Goal: Task Accomplishment & Management: Use online tool/utility

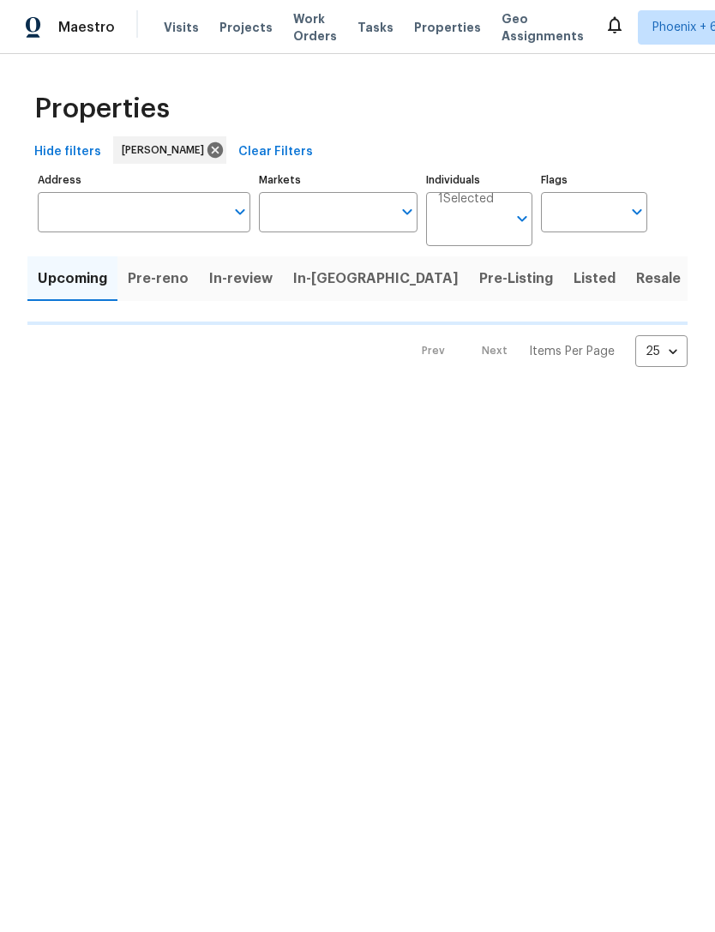
type input "100"
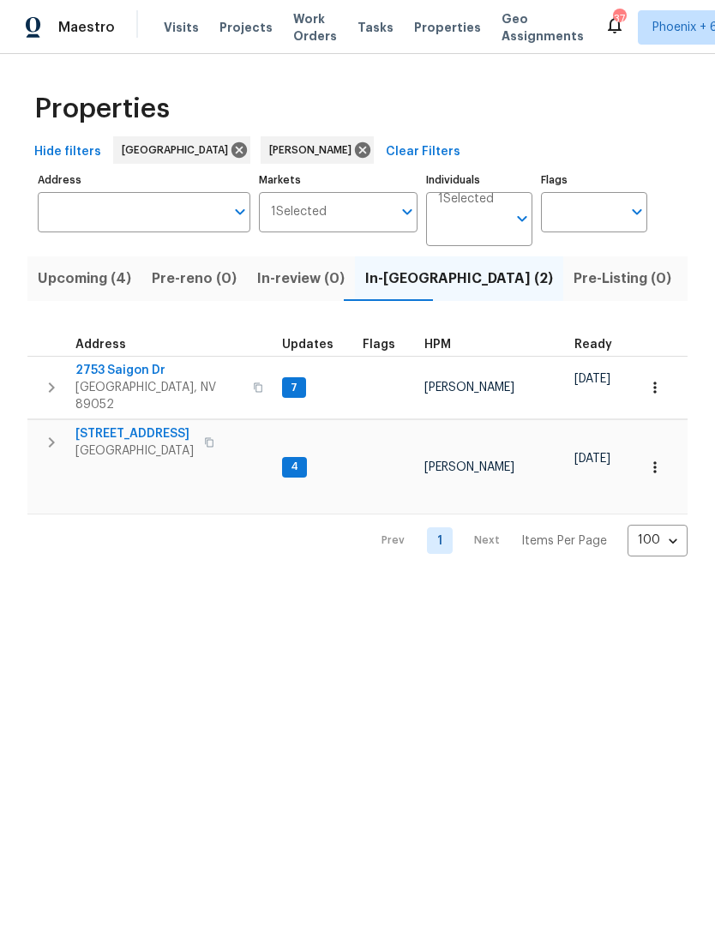
click at [162, 425] on span "[STREET_ADDRESS]" at bounding box center [134, 433] width 118 height 17
click at [128, 375] on span "2753 Saigon Dr" at bounding box center [158, 370] width 167 height 17
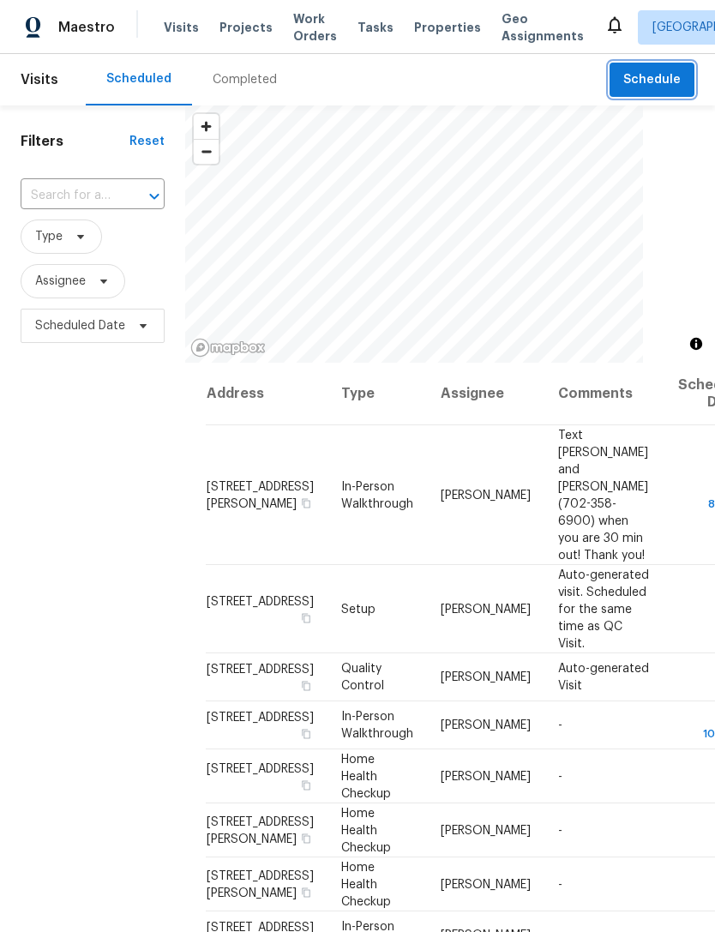
click at [654, 77] on span "Schedule" at bounding box center [651, 79] width 57 height 21
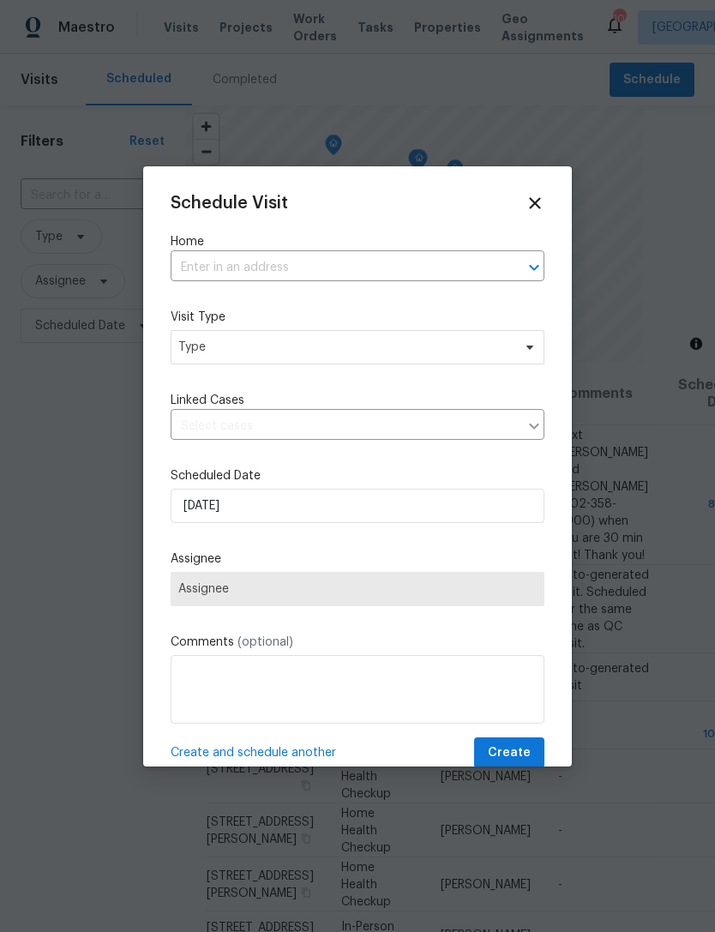
click at [402, 268] on input "text" at bounding box center [334, 268] width 326 height 27
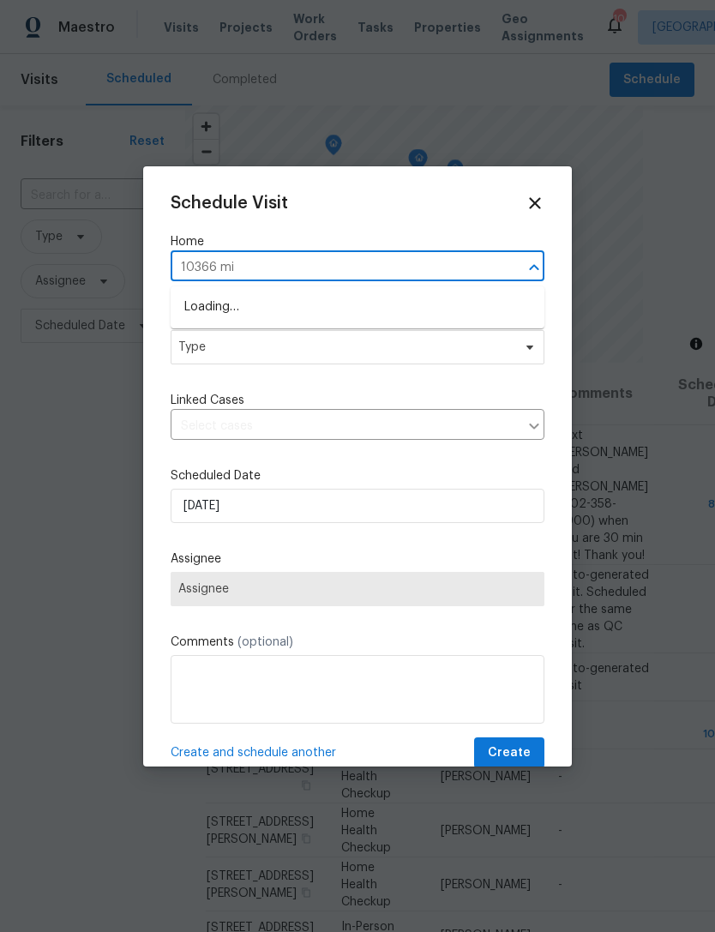
type input "10366 mid"
click at [323, 320] on li "10366 Midseason Mist St, Las Vegas, NV 89183" at bounding box center [358, 307] width 374 height 28
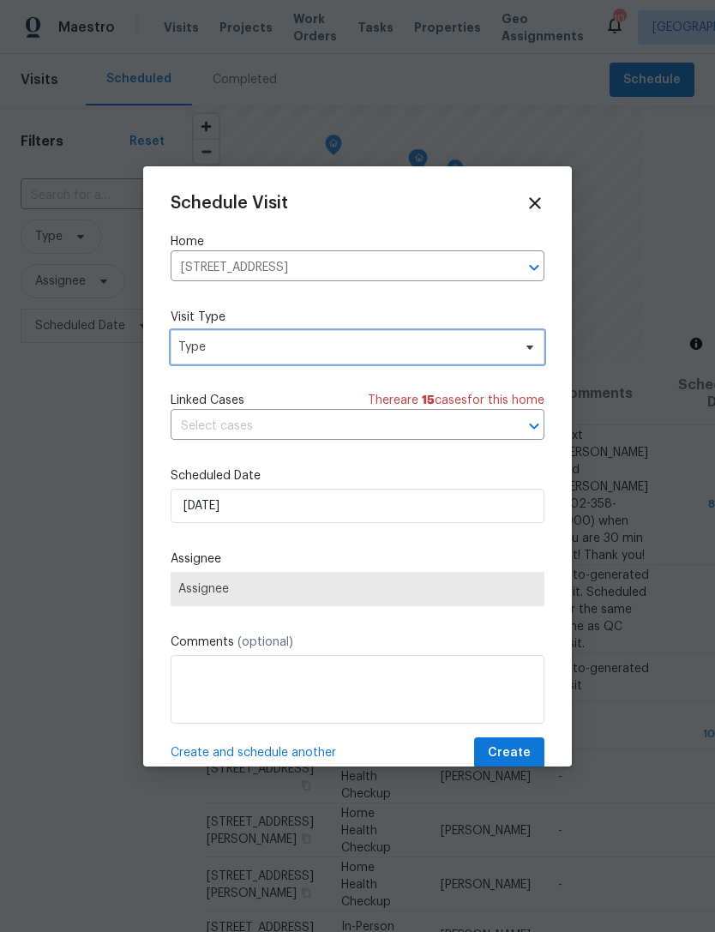
click at [243, 353] on span "Type" at bounding box center [344, 347] width 333 height 17
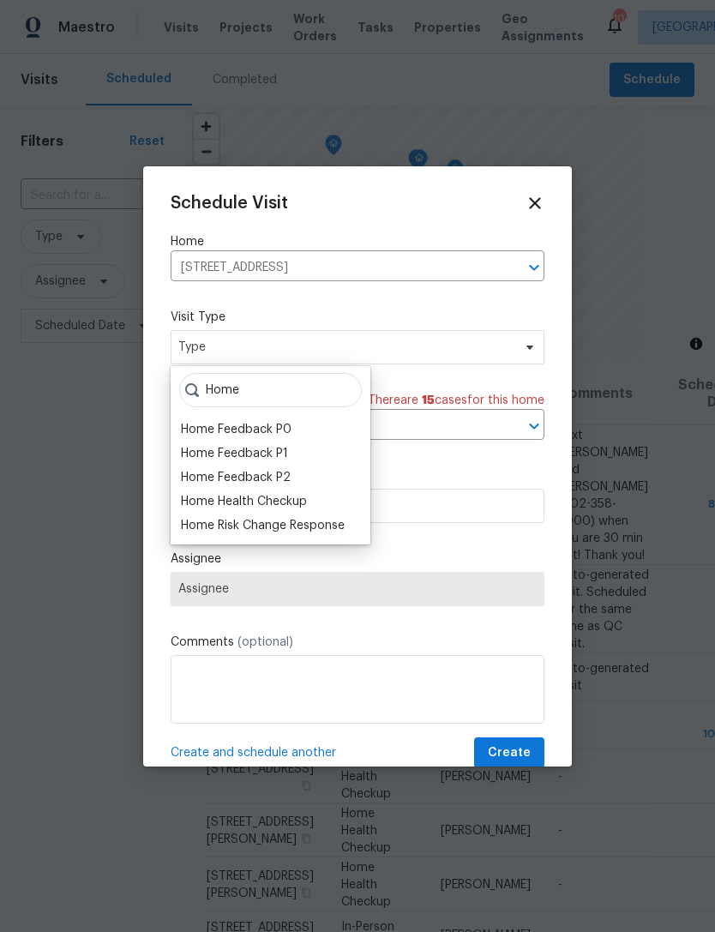
type input "Home"
click at [272, 508] on div "Home Health Checkup" at bounding box center [244, 501] width 126 height 17
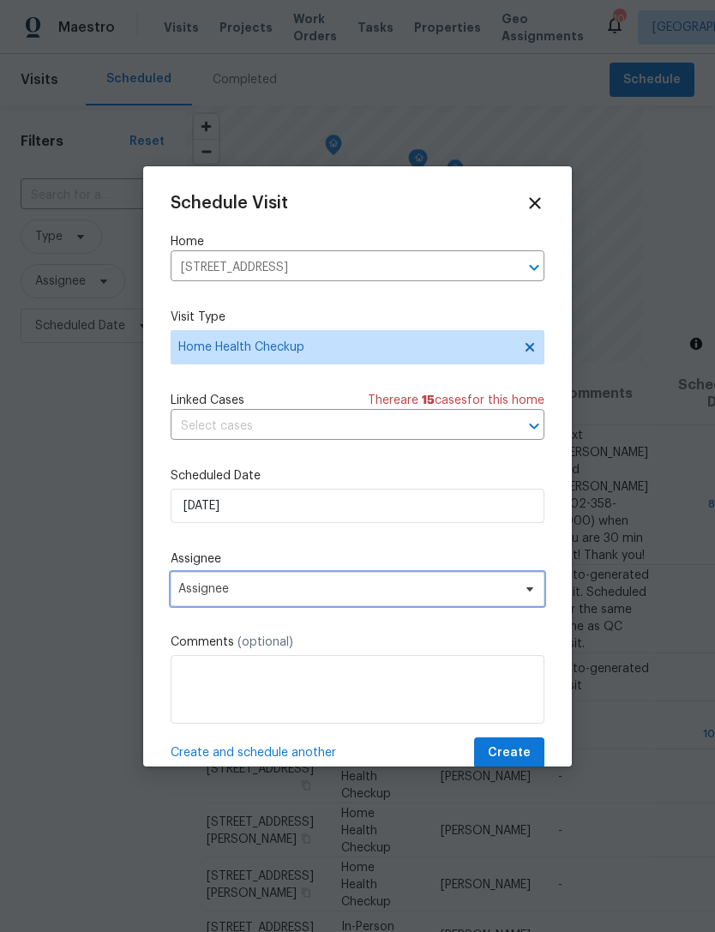
click at [323, 588] on span "Assignee" at bounding box center [346, 589] width 336 height 14
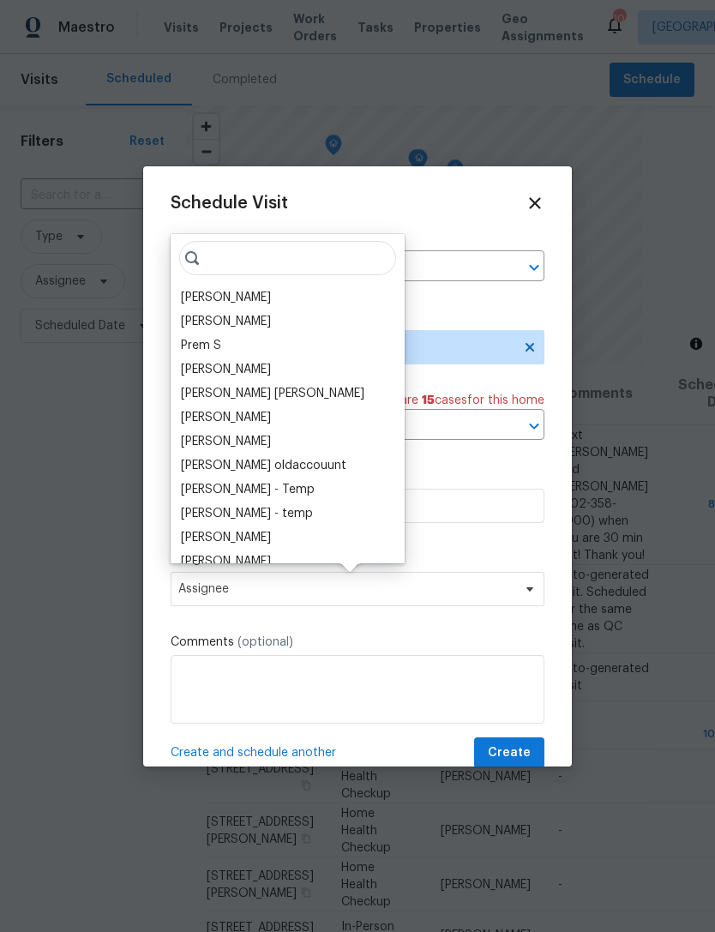
click at [231, 297] on div "[PERSON_NAME]" at bounding box center [226, 297] width 90 height 17
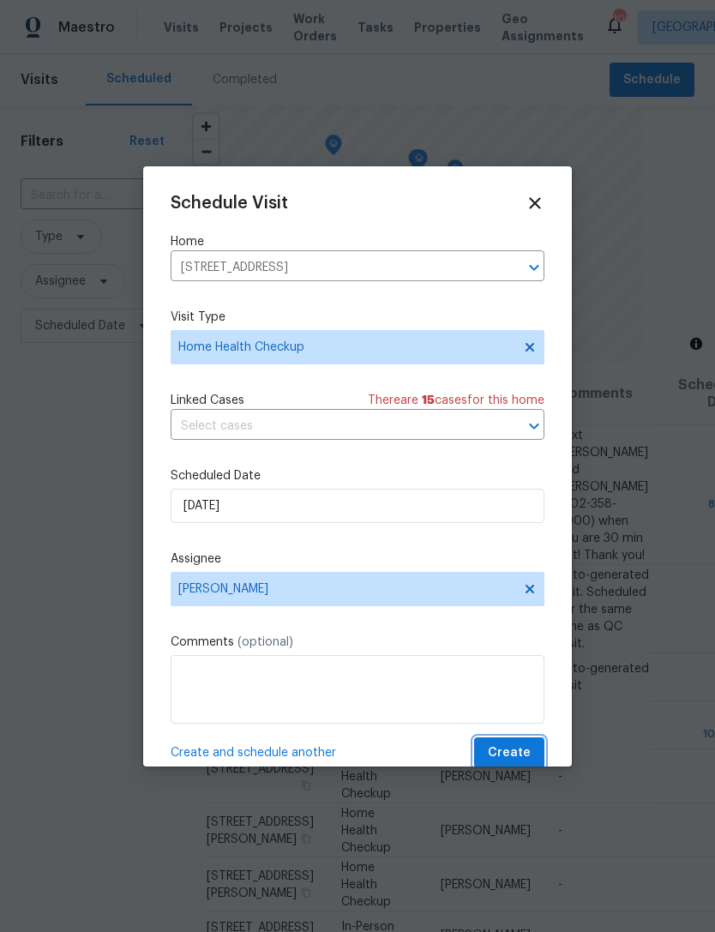
click at [510, 749] on span "Create" at bounding box center [509, 752] width 43 height 21
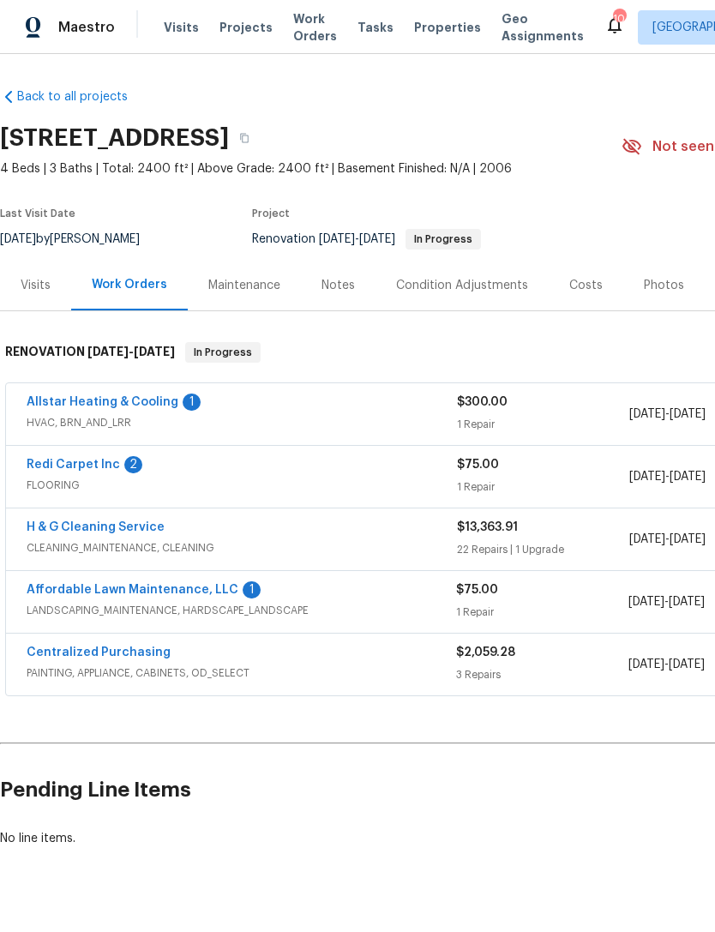
click at [180, 585] on link "Affordable Lawn Maintenance, LLC" at bounding box center [133, 590] width 212 height 12
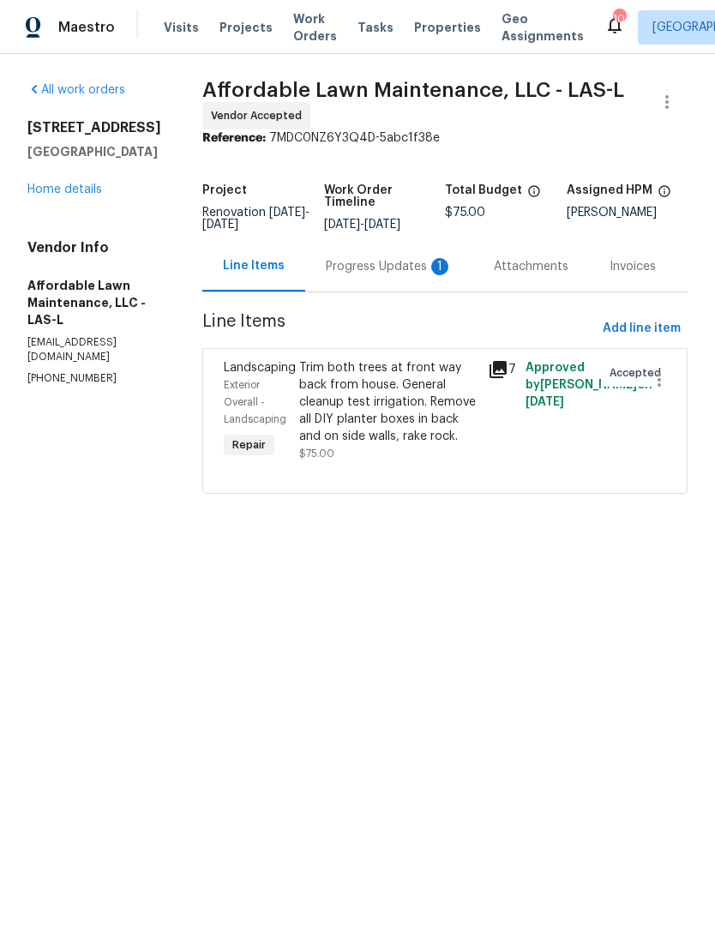
click at [393, 265] on div "Progress Updates 1" at bounding box center [389, 266] width 127 height 17
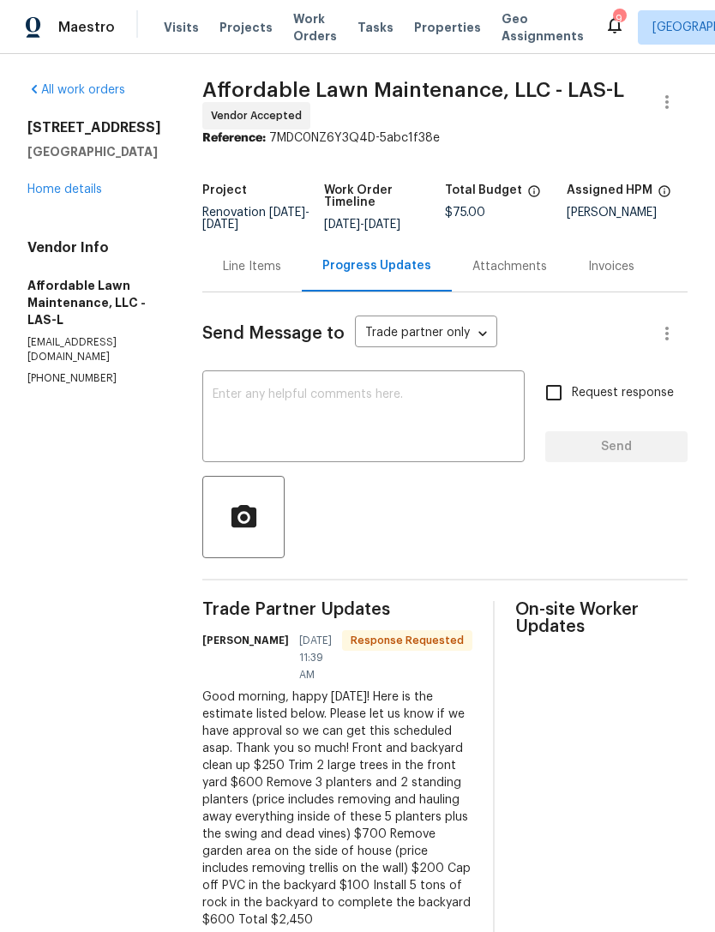
scroll to position [48, 0]
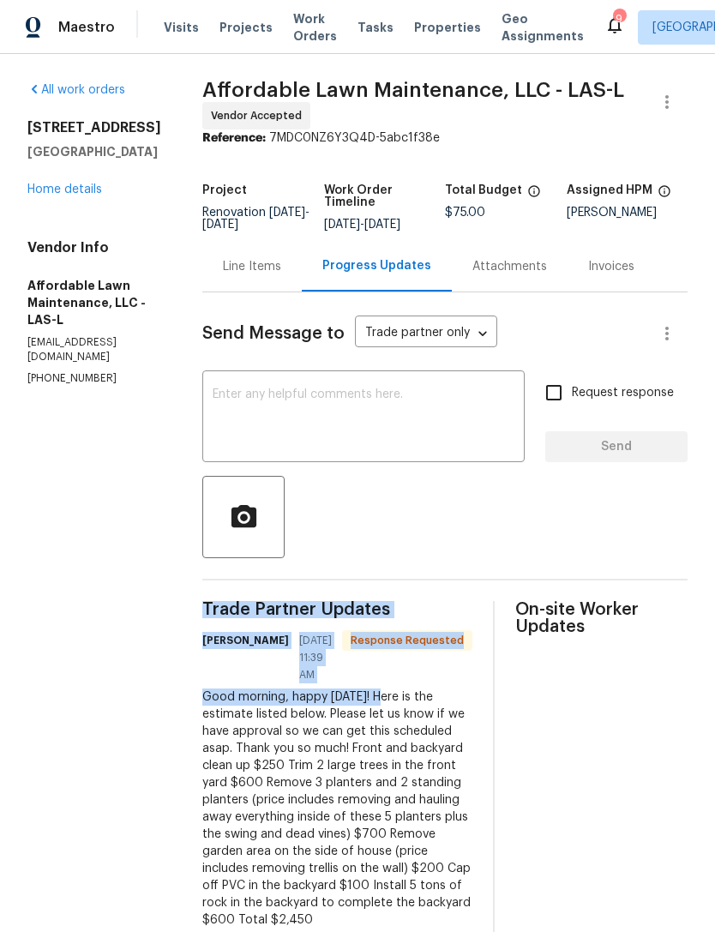
copy div "Trade Partner Updates Stephanie Carter 09/23/2025 11:39 AM Response Requested G…"
click at [329, 388] on textarea at bounding box center [364, 418] width 302 height 60
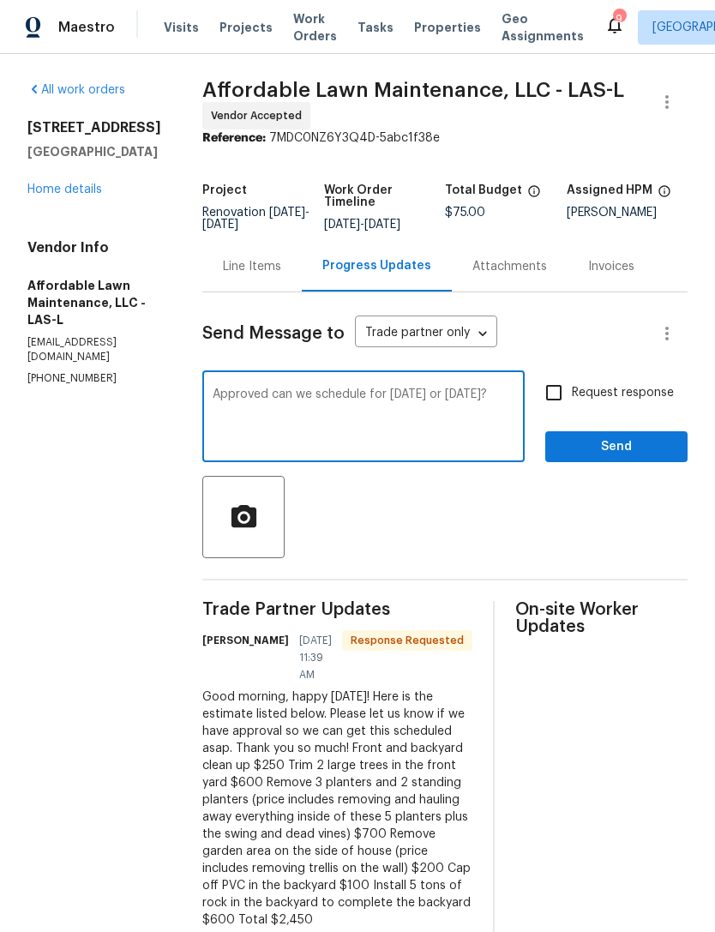
type textarea "Approved can we schedule for tomorrow or thursday?"
click at [645, 436] on span "Send" at bounding box center [616, 446] width 115 height 21
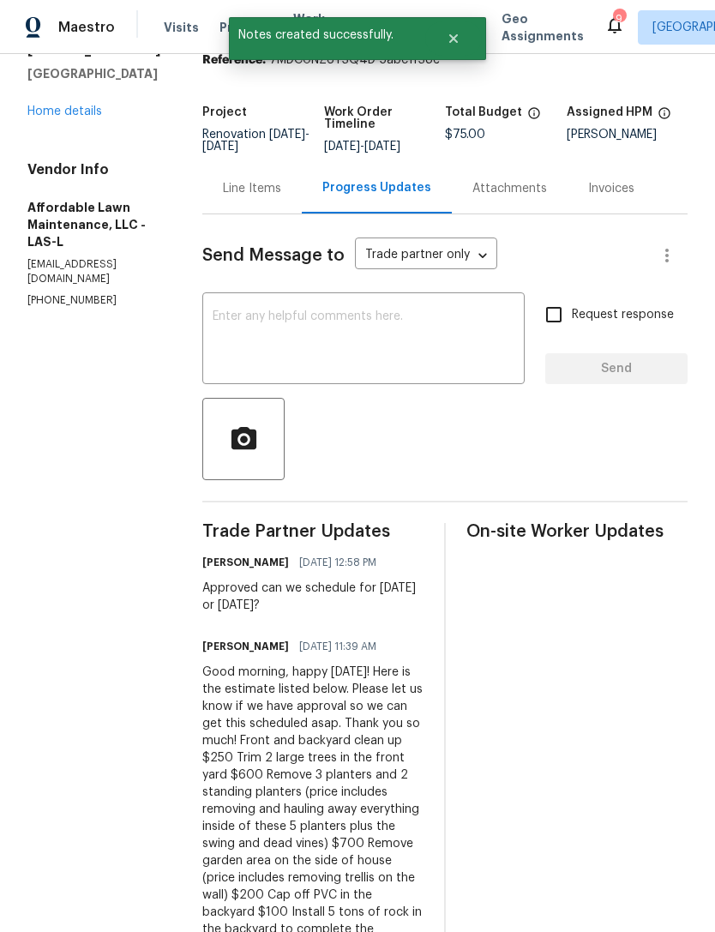
scroll to position [77, 0]
click at [248, 187] on div "Line Items" at bounding box center [252, 189] width 58 height 17
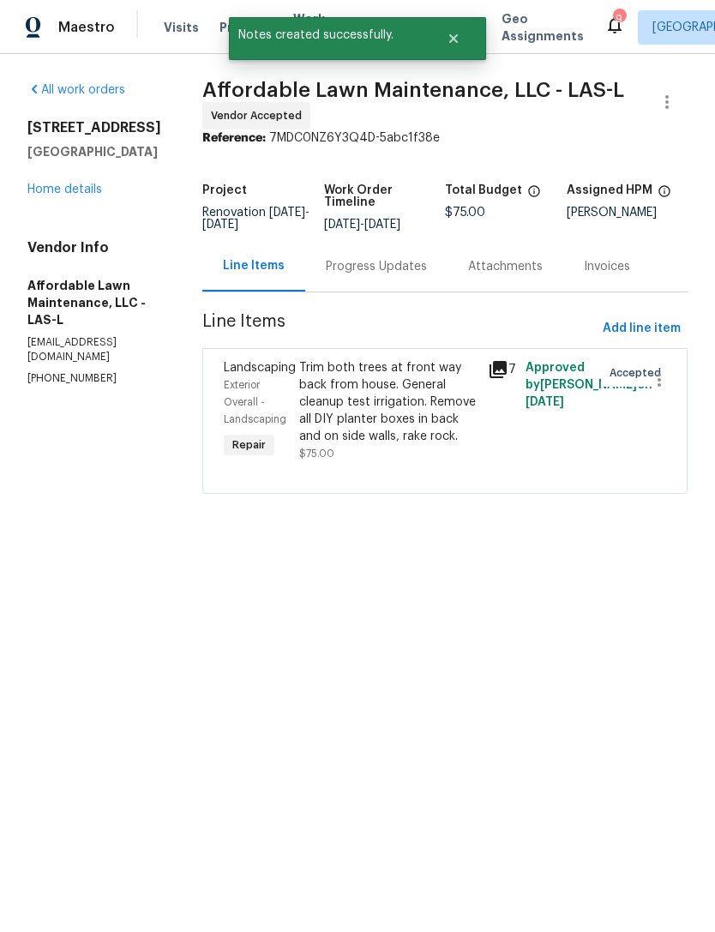
click at [387, 396] on div "Trim both trees at front way back from house. General cleanup test irrigation. …" at bounding box center [388, 402] width 178 height 86
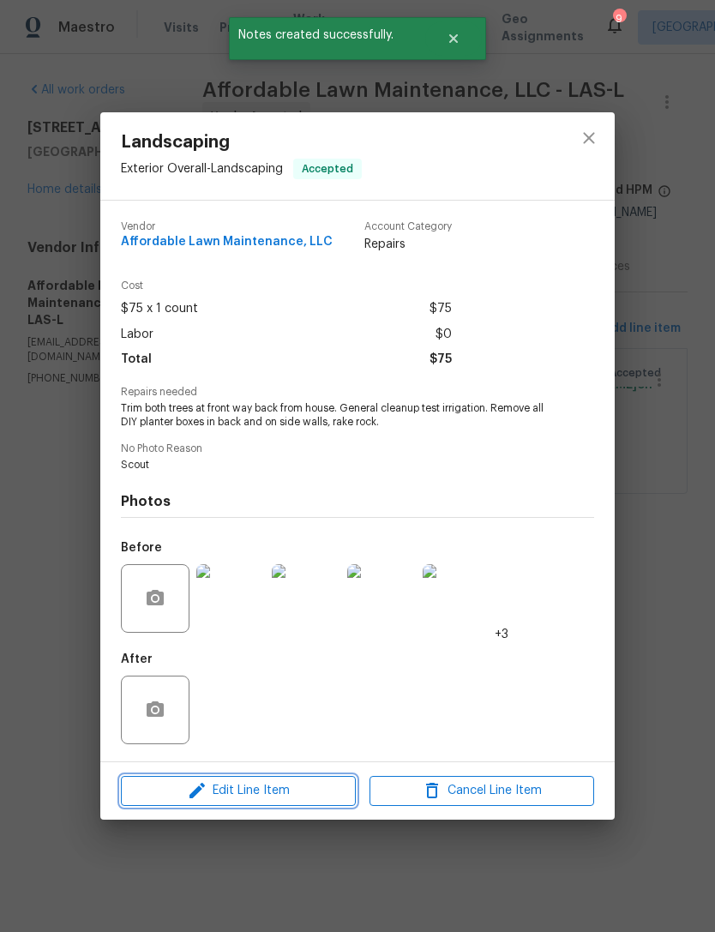
click at [268, 786] on span "Edit Line Item" at bounding box center [238, 790] width 225 height 21
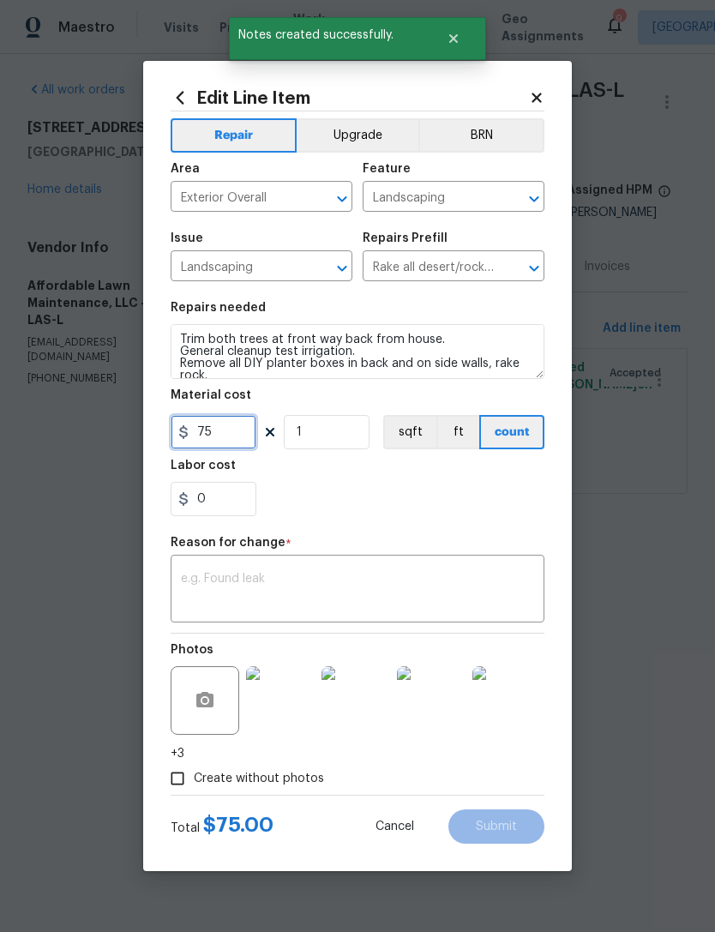
click at [219, 434] on input "75" at bounding box center [214, 432] width 86 height 34
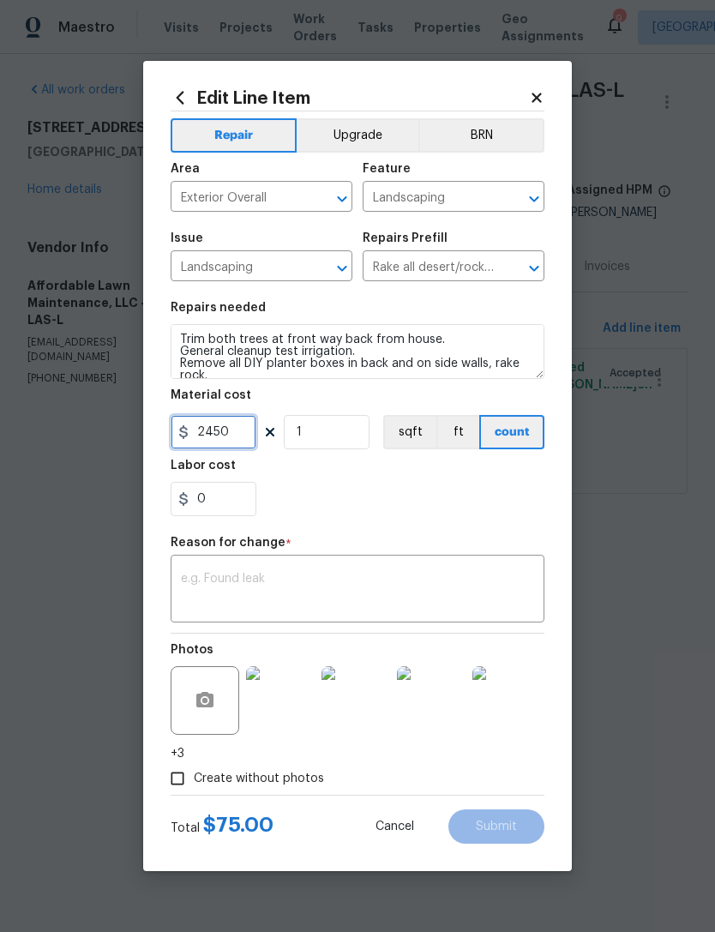
type input "2450"
click at [205, 583] on textarea at bounding box center [357, 590] width 353 height 36
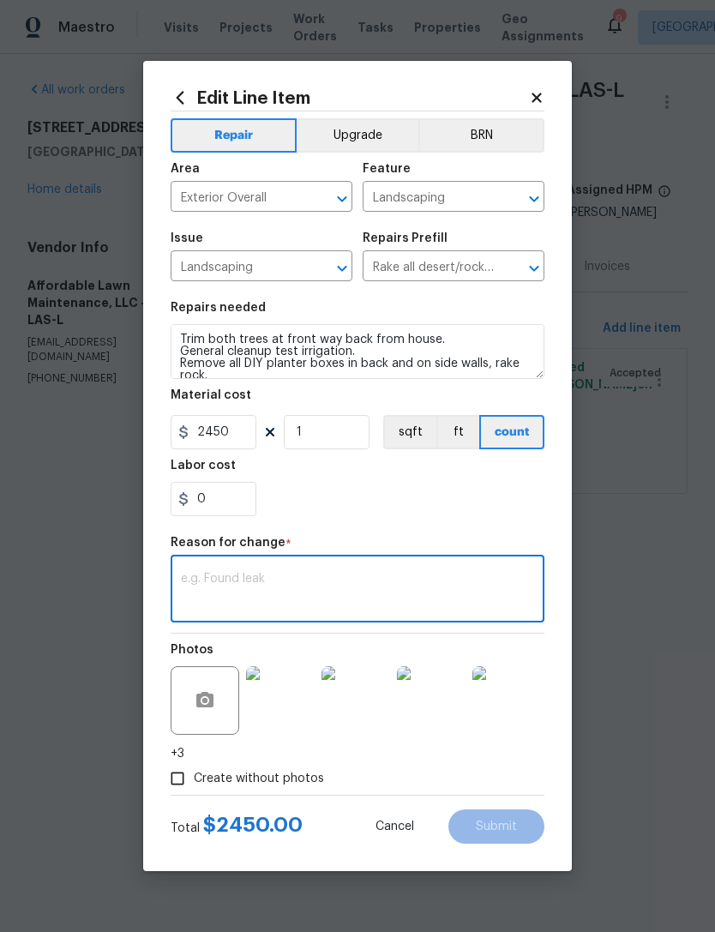
click at [199, 591] on textarea at bounding box center [357, 590] width 353 height 36
paste textarea "Here is the estimate listed below. Please let us know if we have approval so we…"
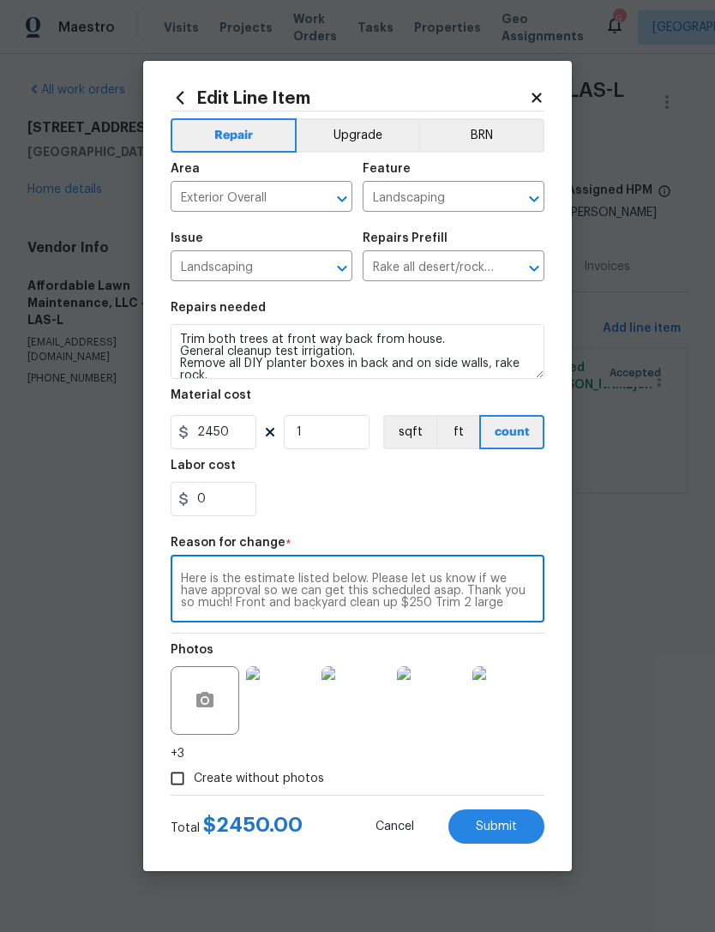
scroll to position [96, 0]
type textarea "Here is the estimate listed below. Please let us know if we have approval so we…"
click at [501, 824] on span "Submit" at bounding box center [496, 826] width 41 height 13
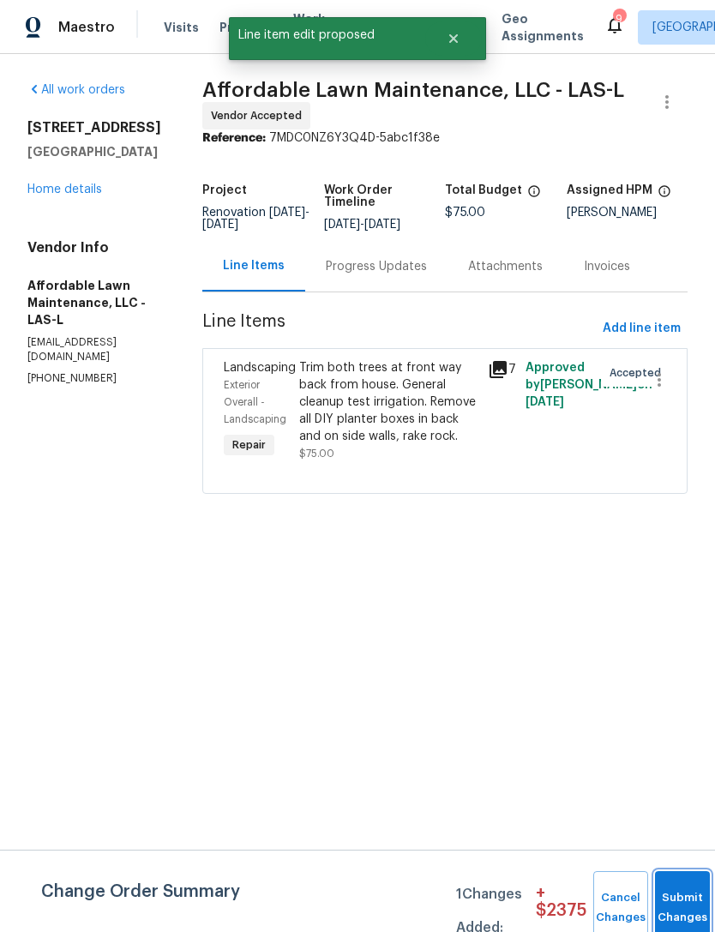
click at [676, 890] on button "Submit Changes" at bounding box center [682, 908] width 55 height 74
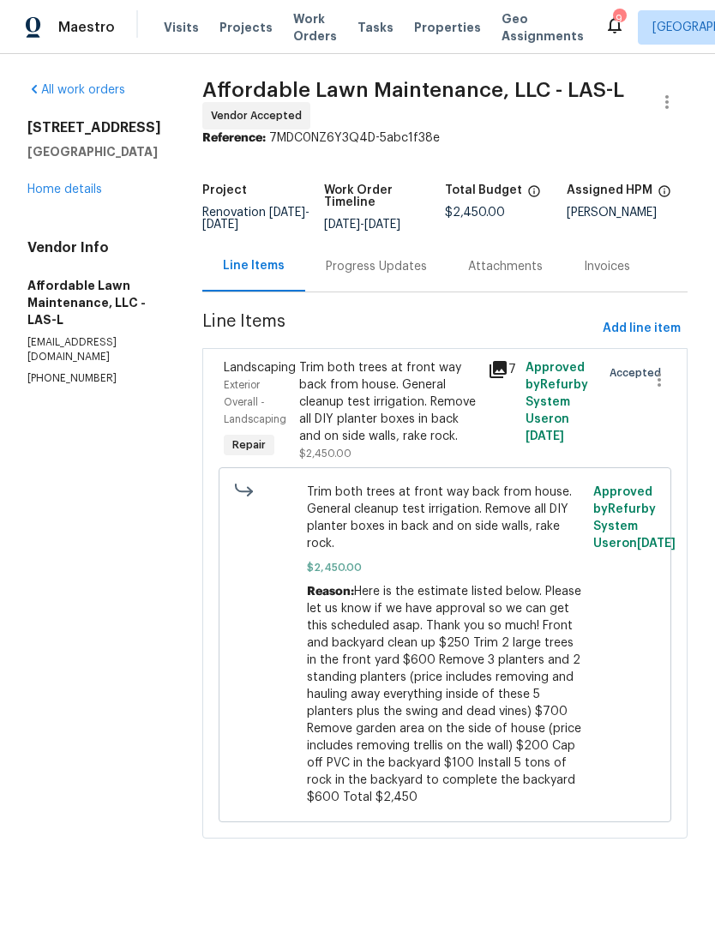
click at [81, 195] on link "Home details" at bounding box center [64, 189] width 75 height 12
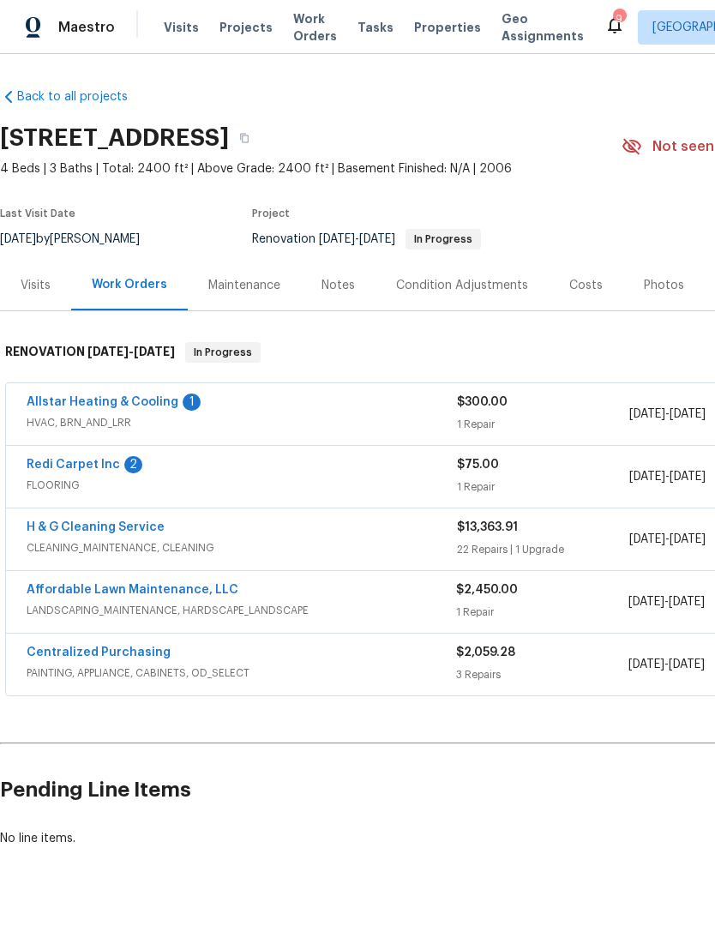
click at [150, 396] on link "Allstar Heating & Cooling" at bounding box center [103, 402] width 152 height 12
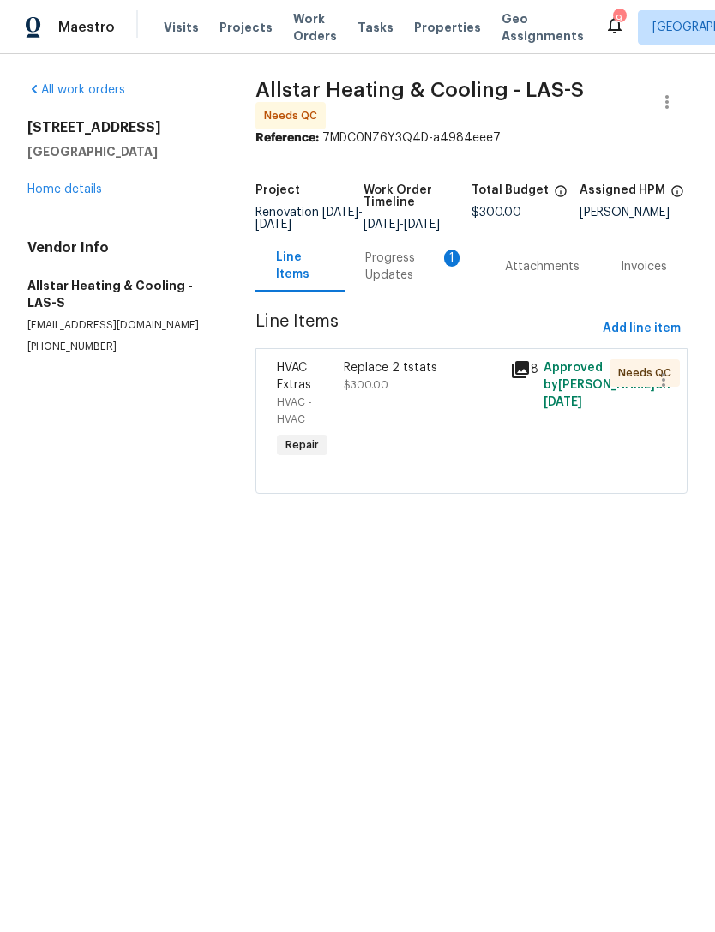
click at [515, 435] on div "8" at bounding box center [521, 410] width 33 height 113
click at [562, 408] on span "Approved by Jeremy Hutchings on 9/19/2025" at bounding box center [606, 385] width 127 height 46
click at [594, 408] on span "Approved by Jeremy Hutchings on 9/19/2025" at bounding box center [606, 385] width 127 height 46
click at [579, 408] on span "Approved by Jeremy Hutchings on 9/19/2025" at bounding box center [606, 385] width 127 height 46
click at [387, 376] on div "Replace 2 tstats" at bounding box center [422, 367] width 156 height 17
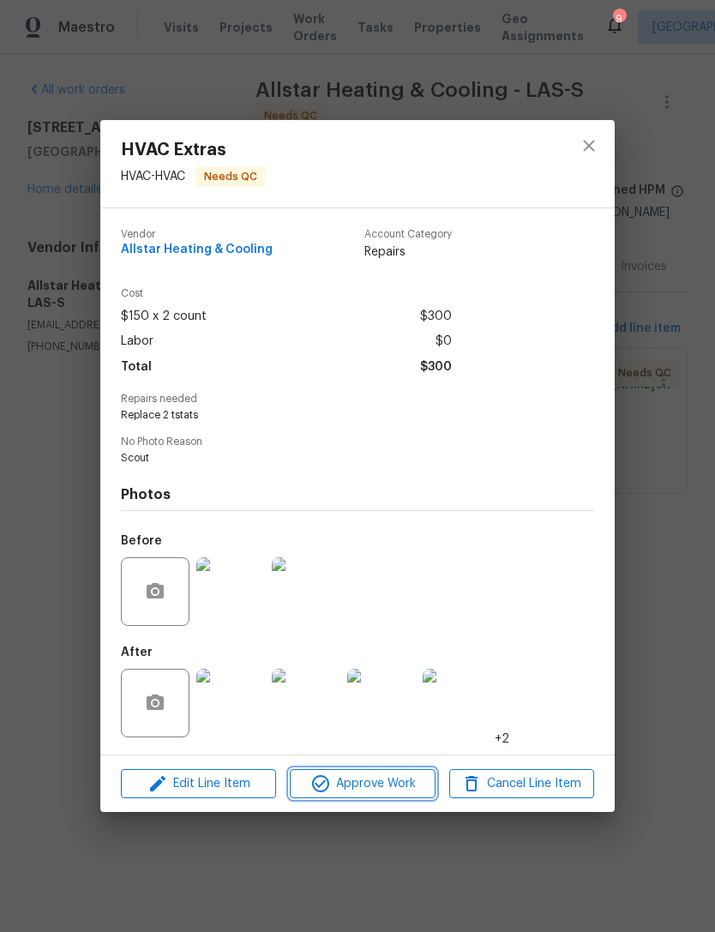
click at [373, 784] on span "Approve Work" at bounding box center [362, 783] width 135 height 21
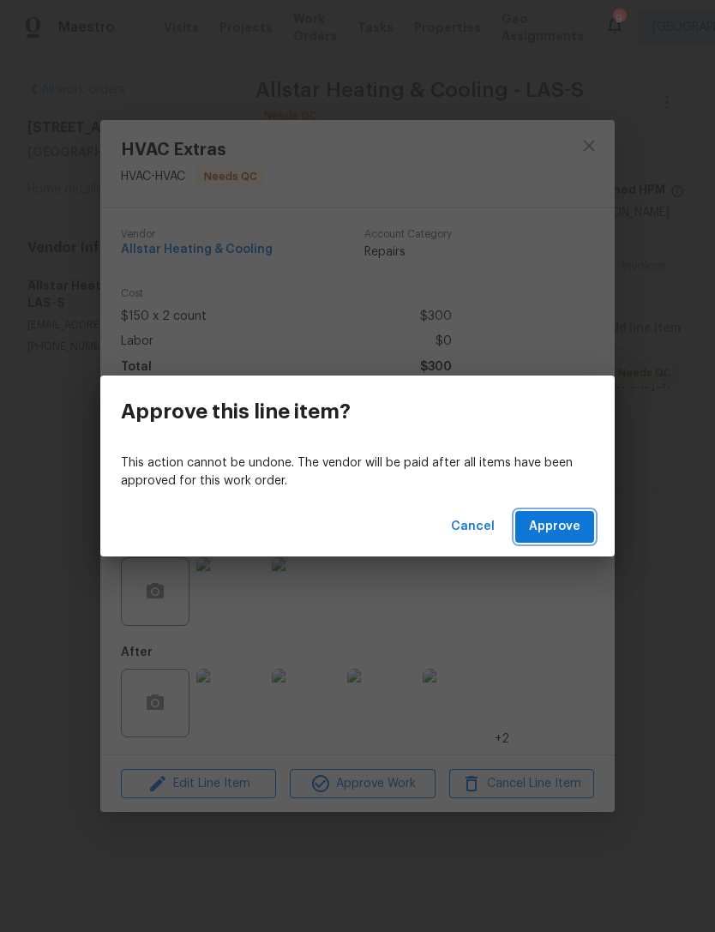
click at [572, 526] on span "Approve" at bounding box center [554, 526] width 51 height 21
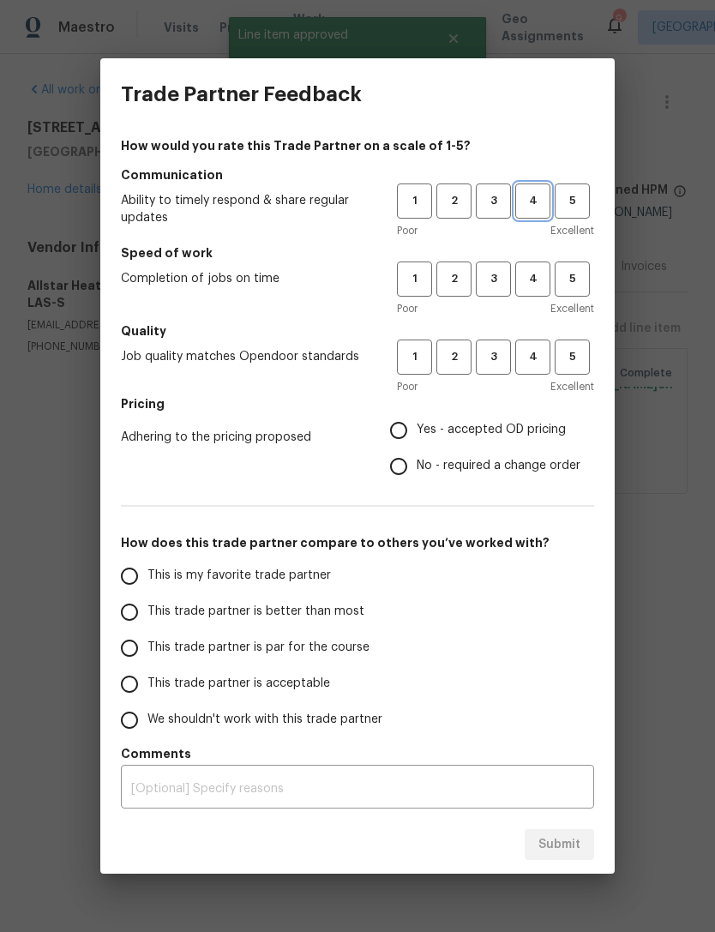
click at [540, 196] on span "4" at bounding box center [533, 201] width 32 height 20
click at [540, 276] on span "4" at bounding box center [533, 279] width 32 height 20
click at [541, 357] on span "4" at bounding box center [533, 357] width 32 height 20
click at [409, 430] on input "Yes - accepted OD pricing" at bounding box center [399, 430] width 36 height 36
radio input "true"
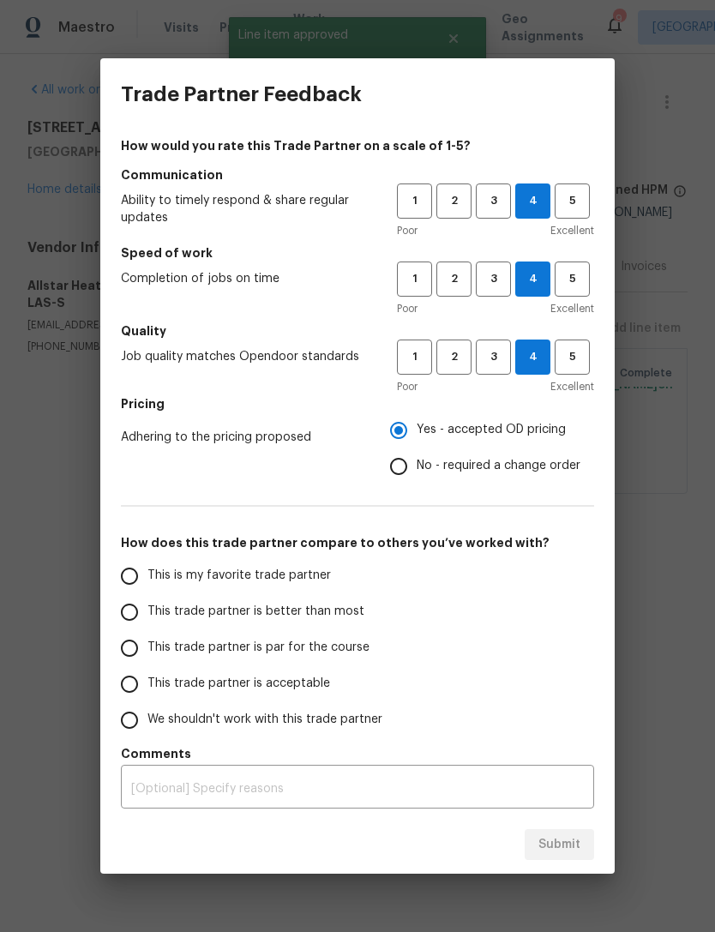
click at [135, 619] on input "This trade partner is better than most" at bounding box center [129, 612] width 36 height 36
click at [563, 858] on button "Submit" at bounding box center [559, 845] width 69 height 32
radio input "true"
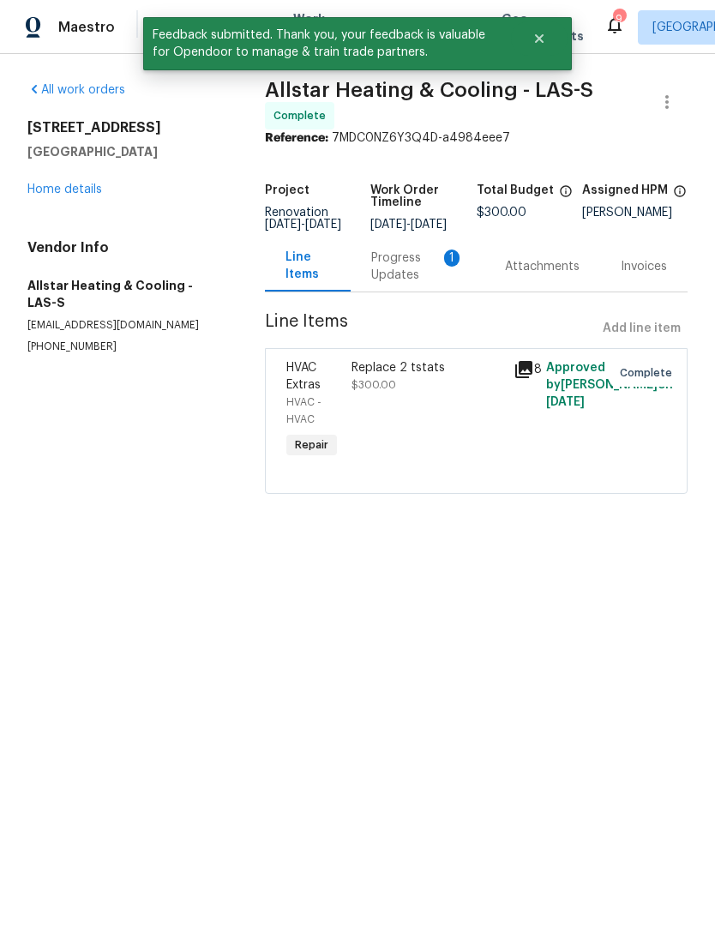
click at [55, 188] on link "Home details" at bounding box center [64, 189] width 75 height 12
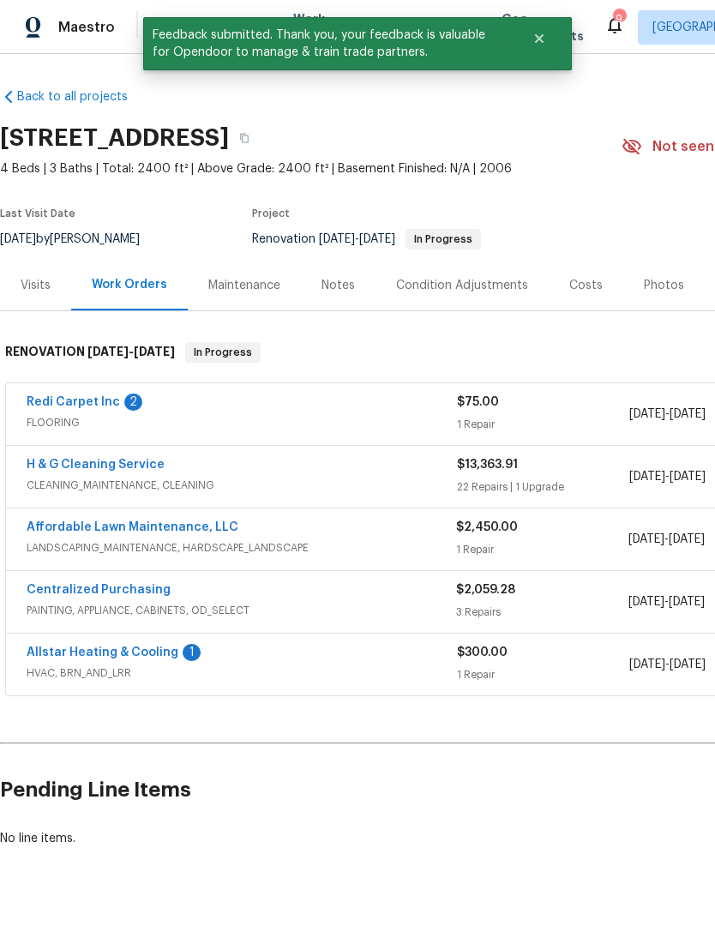
click at [102, 399] on link "Redi Carpet Inc" at bounding box center [73, 402] width 93 height 12
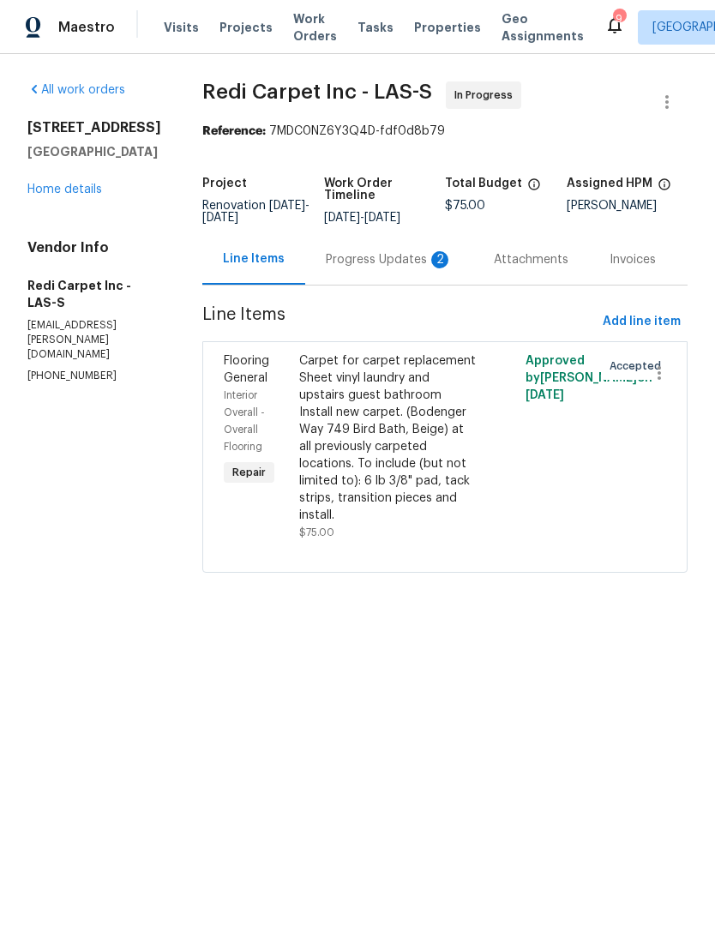
click at [412, 268] on div "Progress Updates 2" at bounding box center [389, 259] width 127 height 17
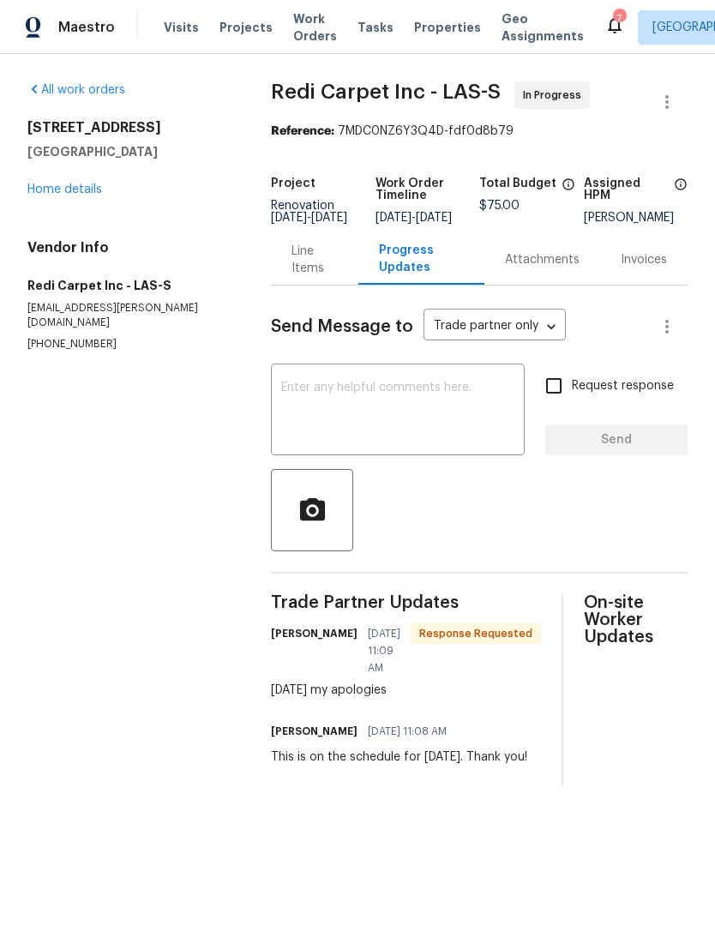
click at [368, 402] on textarea at bounding box center [397, 411] width 233 height 60
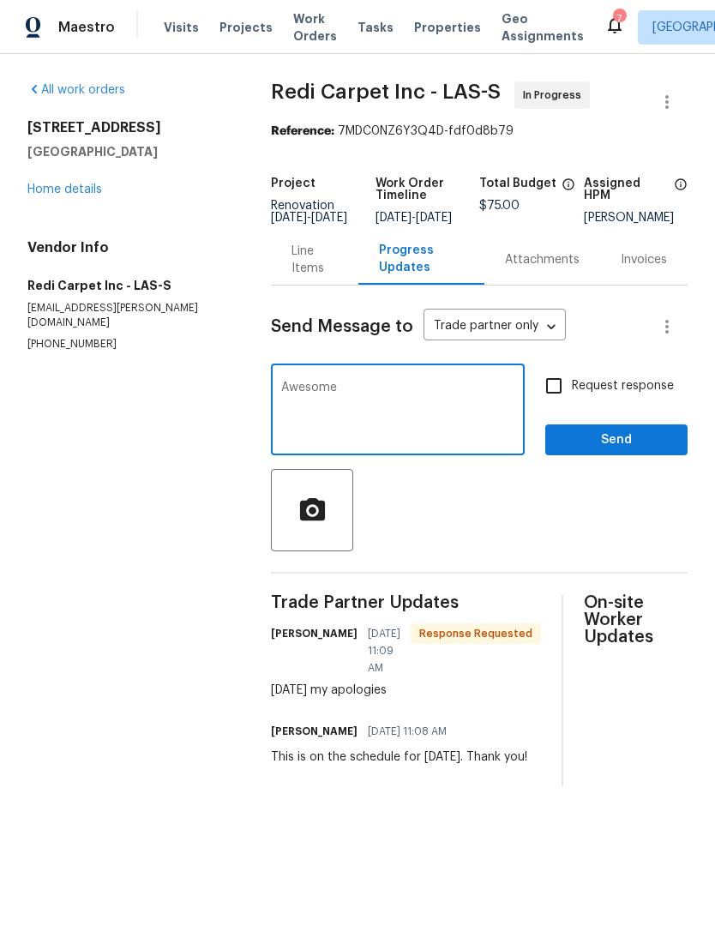
type textarea "Awesome"
click at [632, 451] on span "Send" at bounding box center [616, 439] width 115 height 21
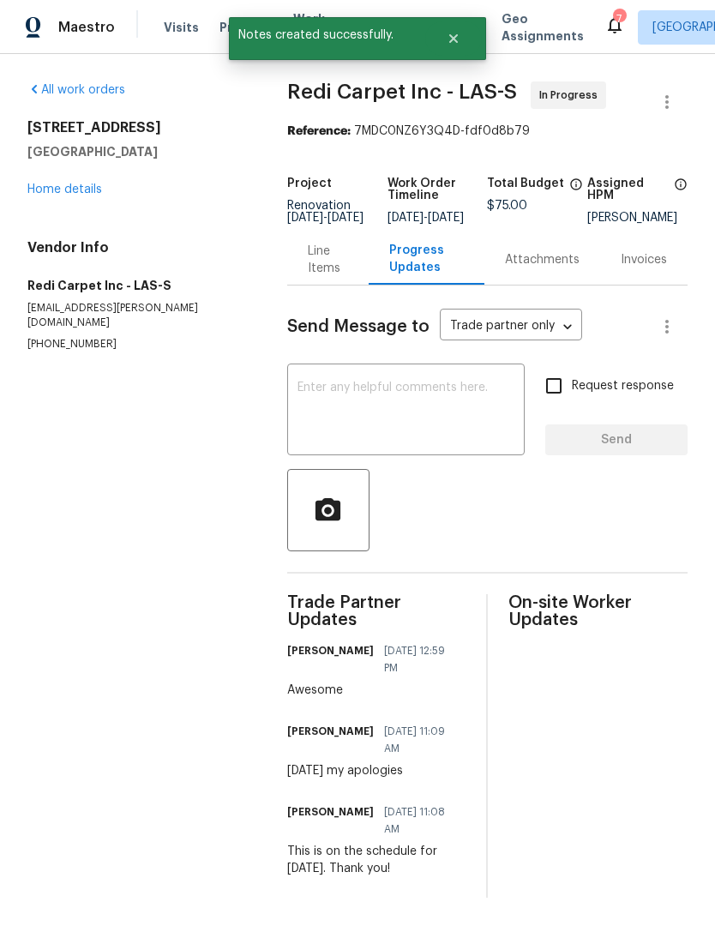
click at [51, 190] on link "Home details" at bounding box center [64, 189] width 75 height 12
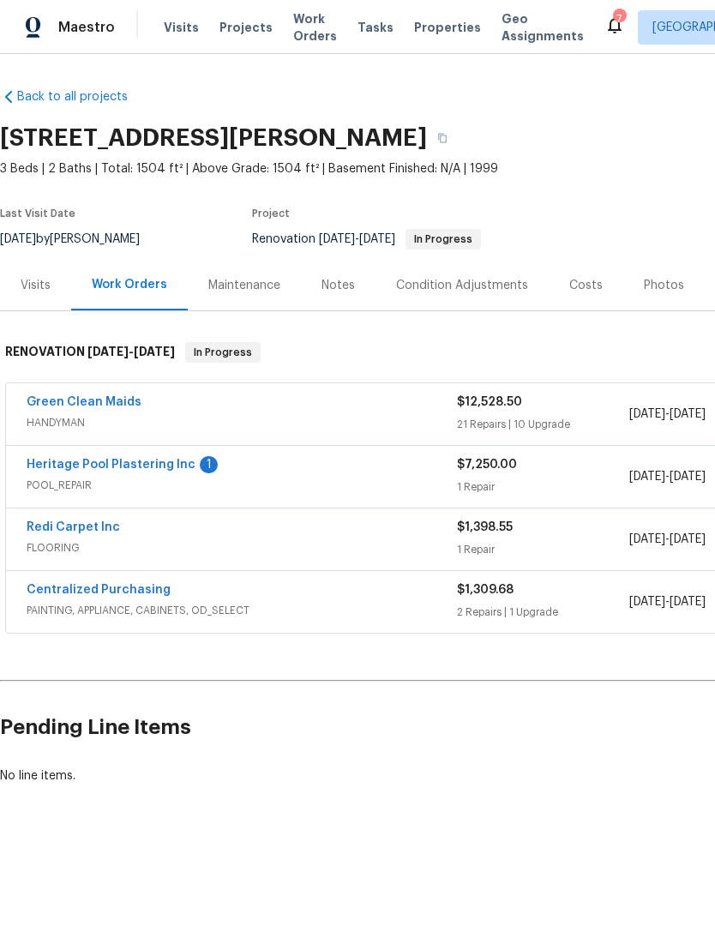
click at [140, 465] on link "Heritage Pool Plastering Inc" at bounding box center [111, 465] width 169 height 12
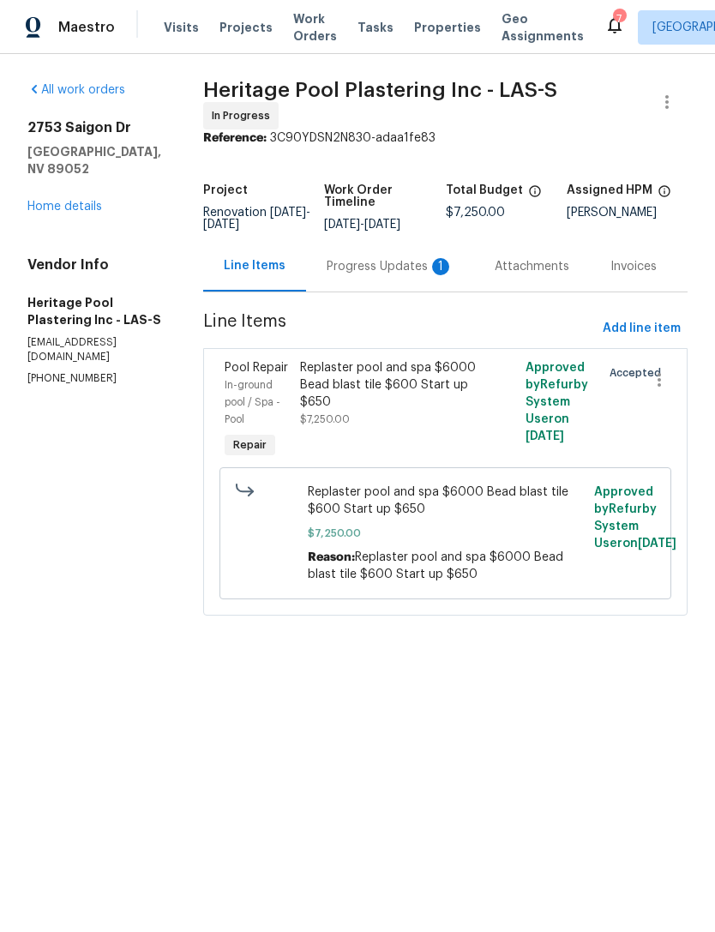
click at [406, 275] on div "Progress Updates 1" at bounding box center [390, 266] width 127 height 17
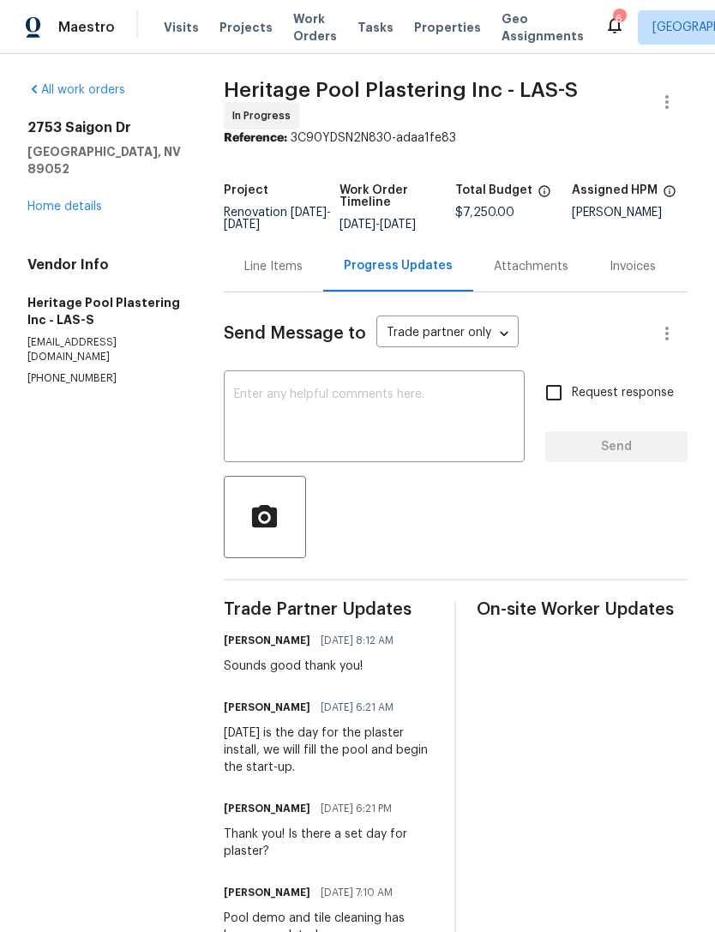
click at [51, 201] on link "Home details" at bounding box center [64, 207] width 75 height 12
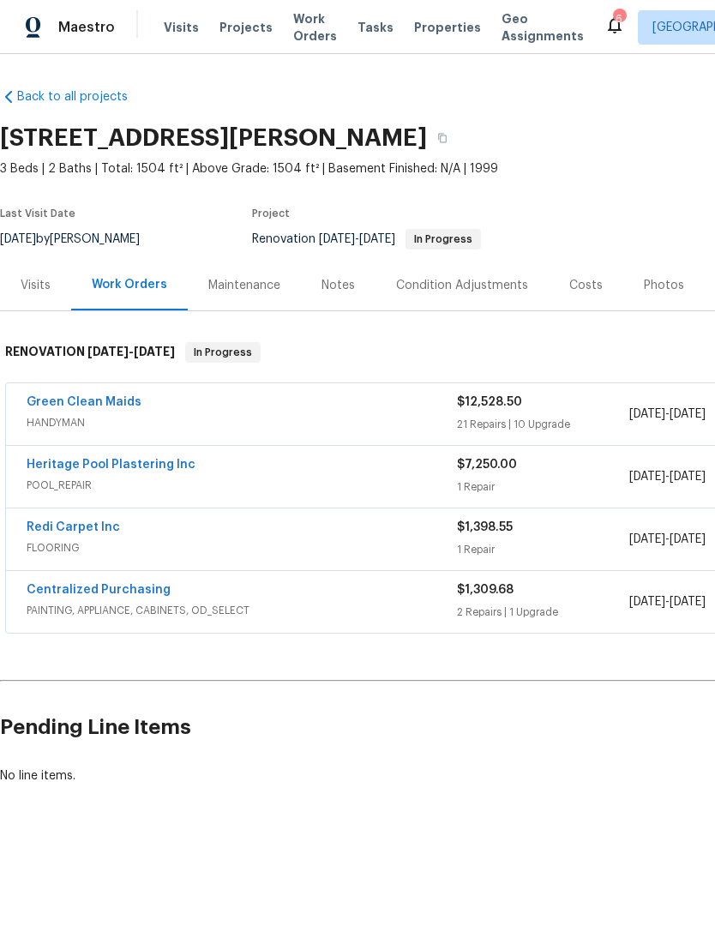
click at [81, 531] on link "Redi Carpet Inc" at bounding box center [73, 527] width 93 height 12
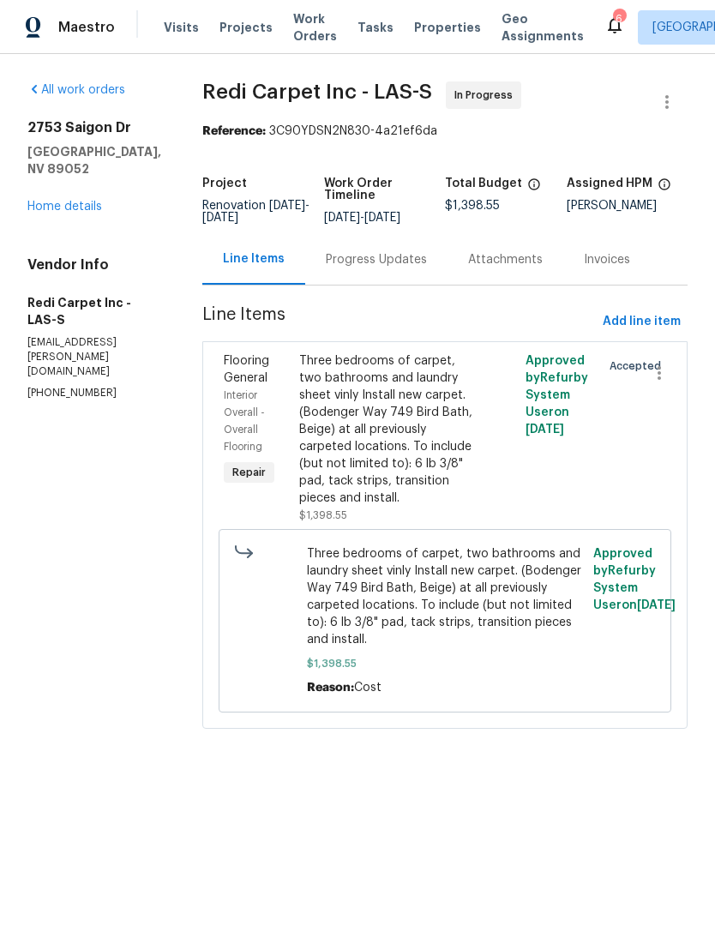
click at [406, 442] on div "Three bedrooms of carpet, two bathrooms and laundry sheet vinly Install new car…" at bounding box center [388, 429] width 178 height 154
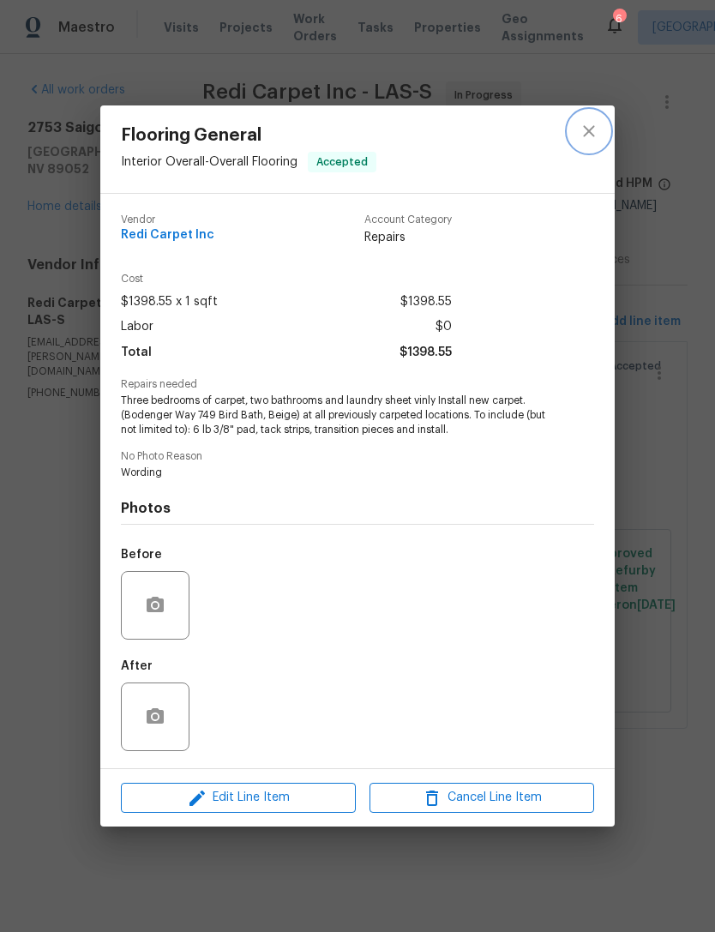
click at [594, 129] on icon "close" at bounding box center [588, 131] width 21 height 21
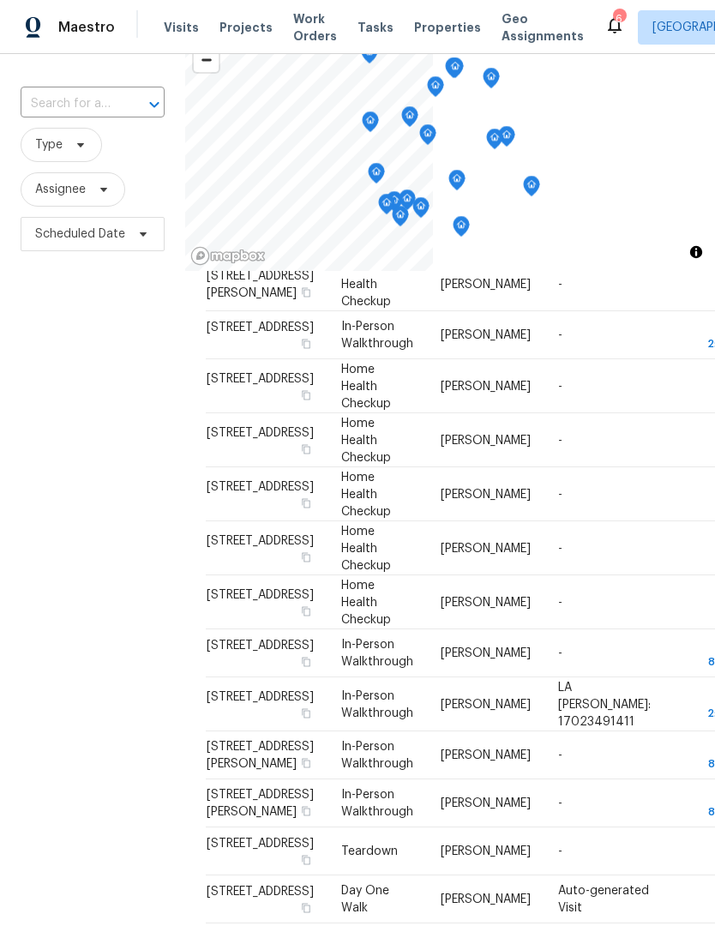
scroll to position [165, 0]
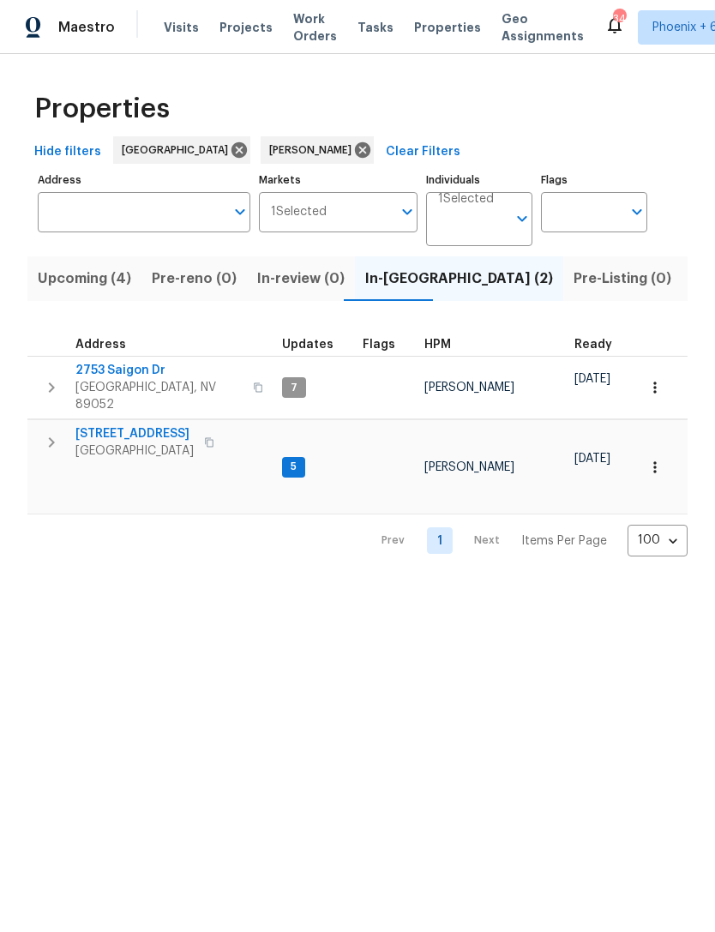
click at [61, 271] on span "Upcoming (4)" at bounding box center [84, 279] width 93 height 24
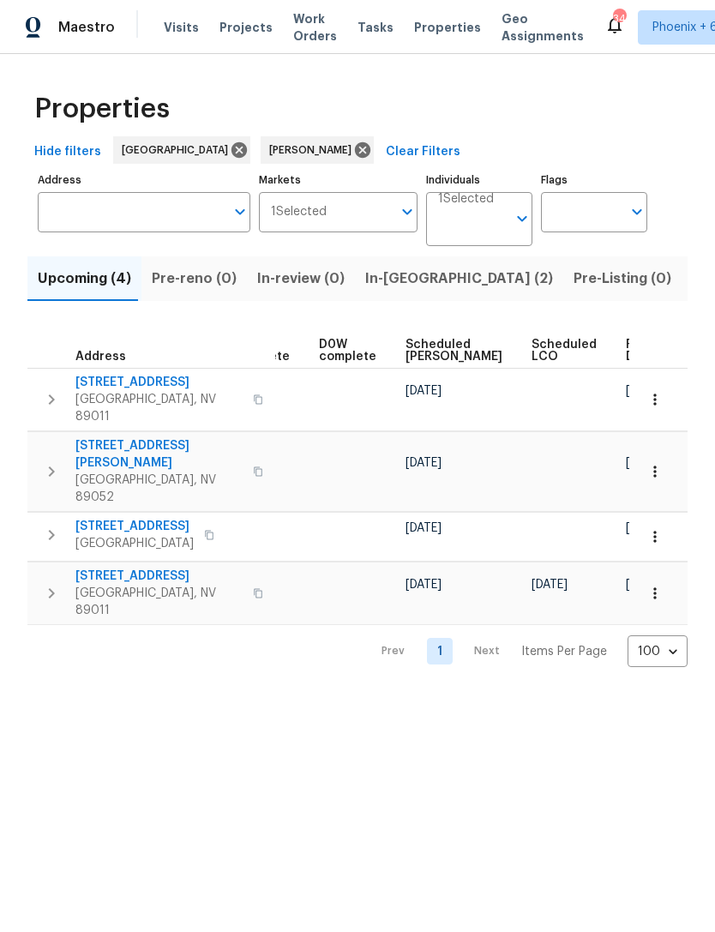
scroll to position [0, 429]
click at [626, 354] on span "Ready Date" at bounding box center [645, 351] width 38 height 24
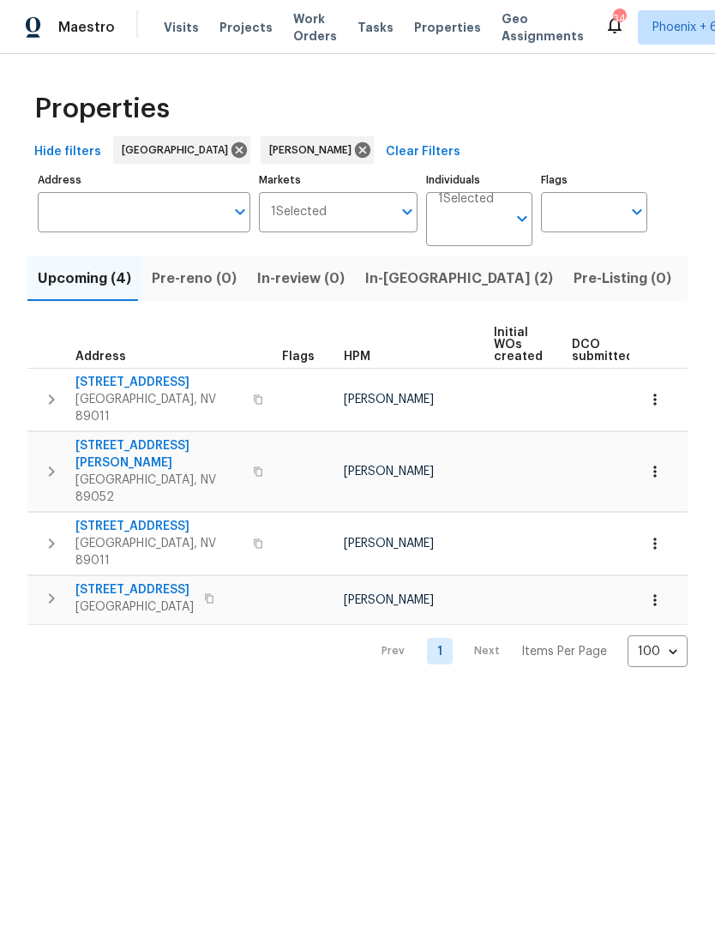
click at [692, 284] on span "Listed (11)" at bounding box center [726, 279] width 68 height 24
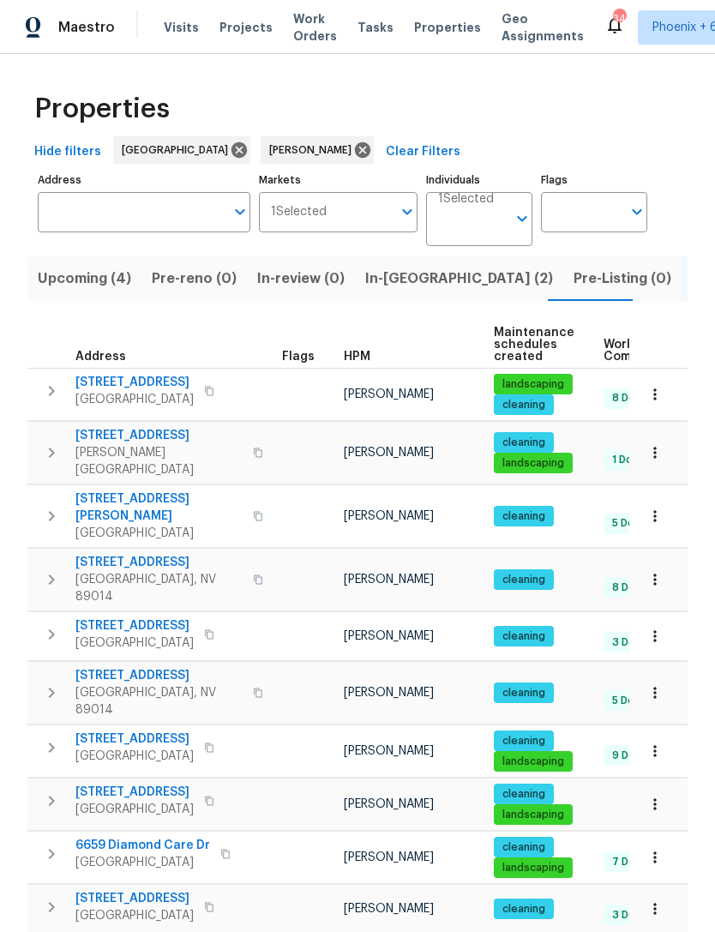
click at [48, 387] on icon "button" at bounding box center [51, 391] width 21 height 21
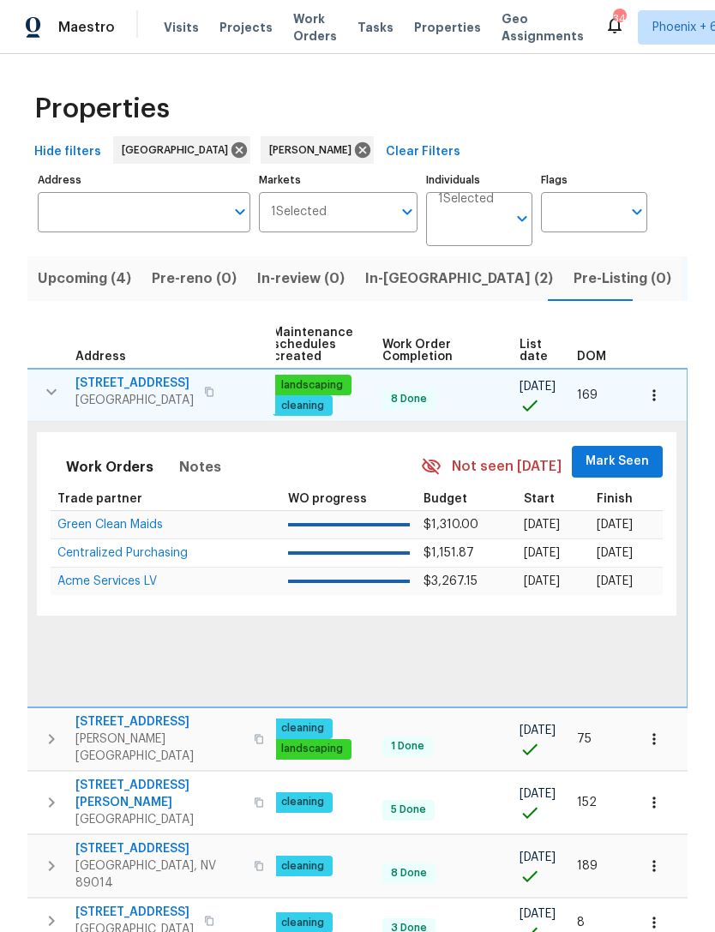
scroll to position [0, 222]
click at [633, 465] on span "Mark Seen" at bounding box center [617, 461] width 63 height 21
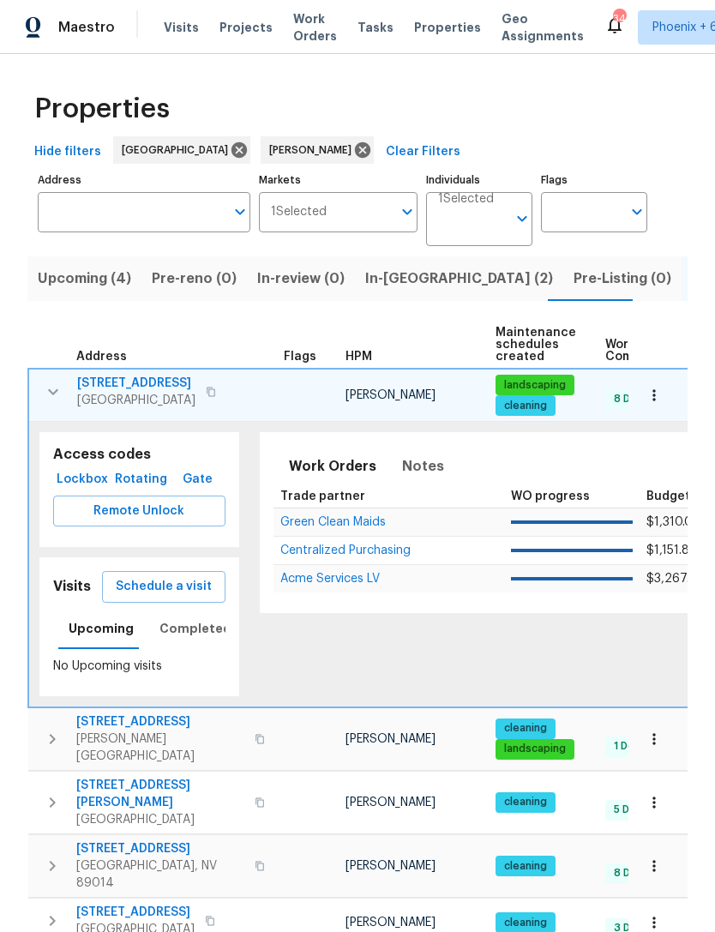
scroll to position [0, 0]
click at [48, 394] on icon "button" at bounding box center [53, 391] width 21 height 21
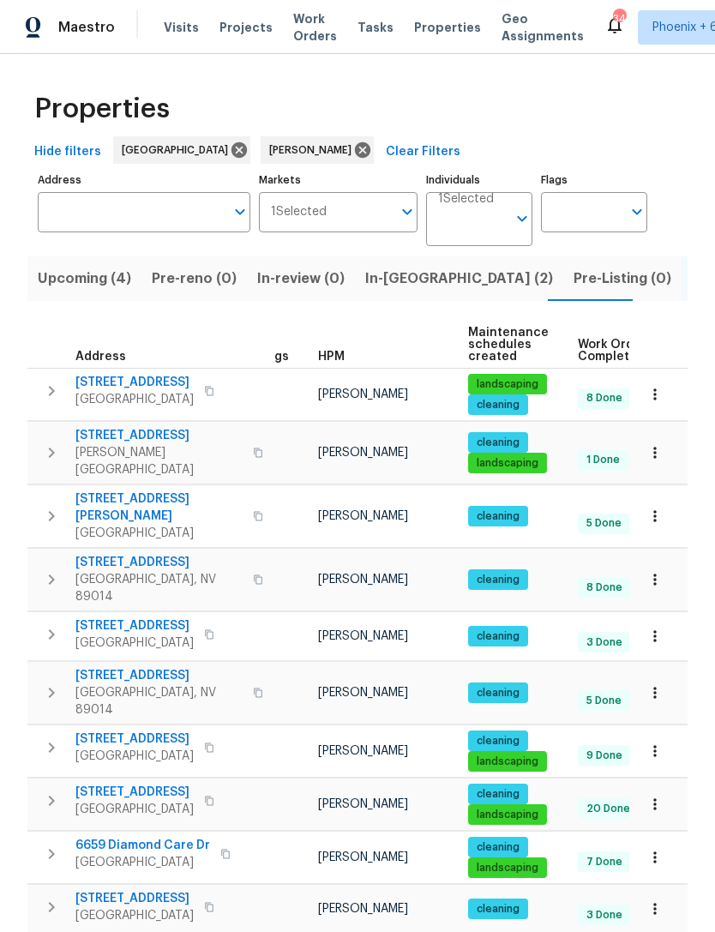
scroll to position [14, 25]
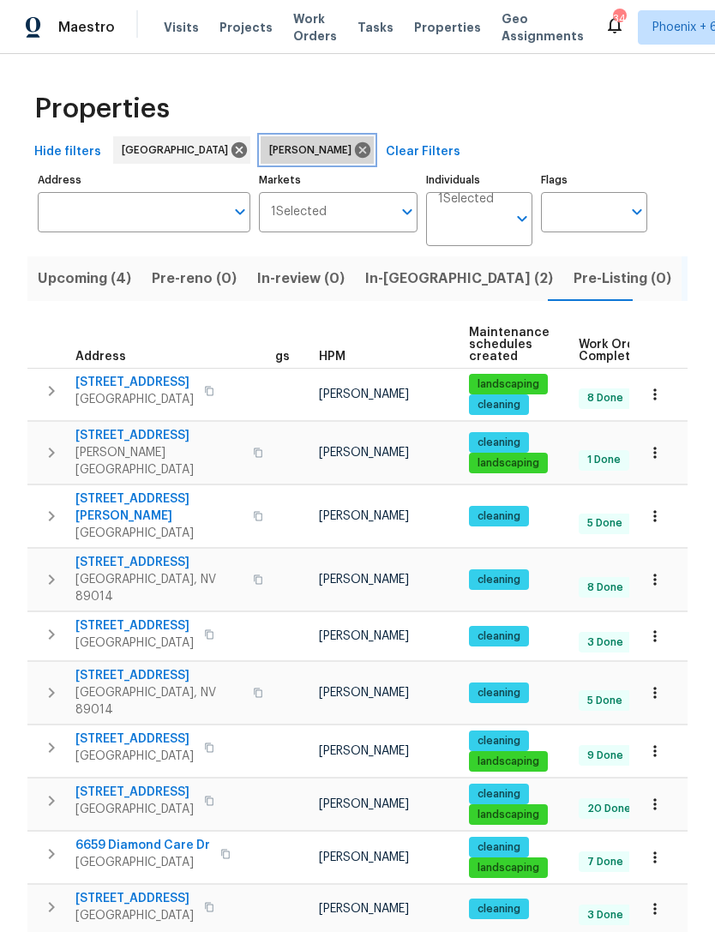
click at [353, 147] on icon at bounding box center [362, 150] width 19 height 19
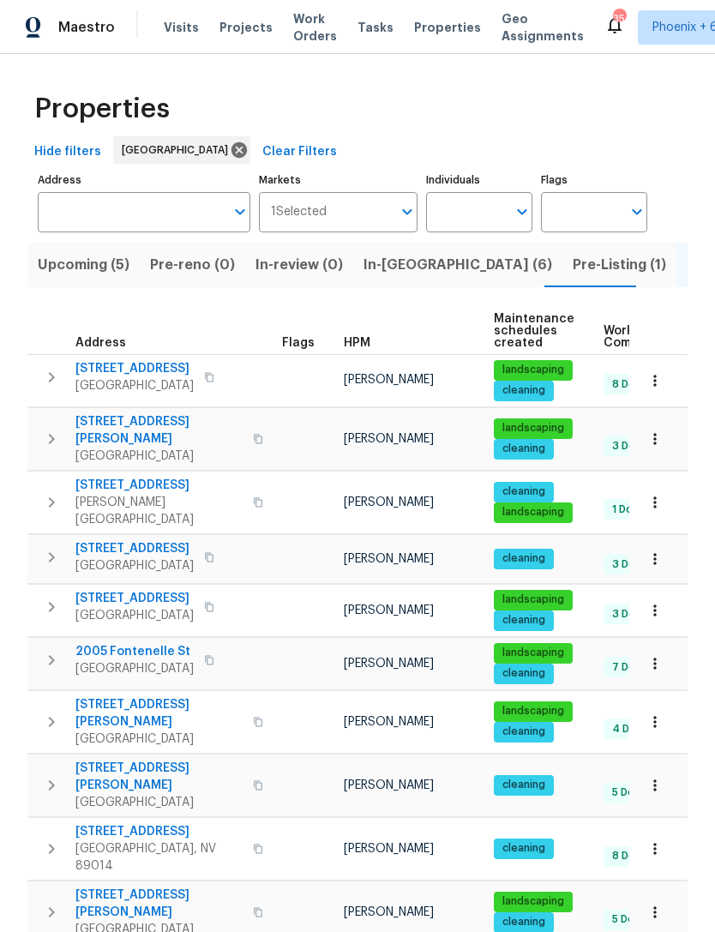
scroll to position [-1, 0]
click at [416, 267] on span "In-[GEOGRAPHIC_DATA] (6)" at bounding box center [457, 265] width 189 height 24
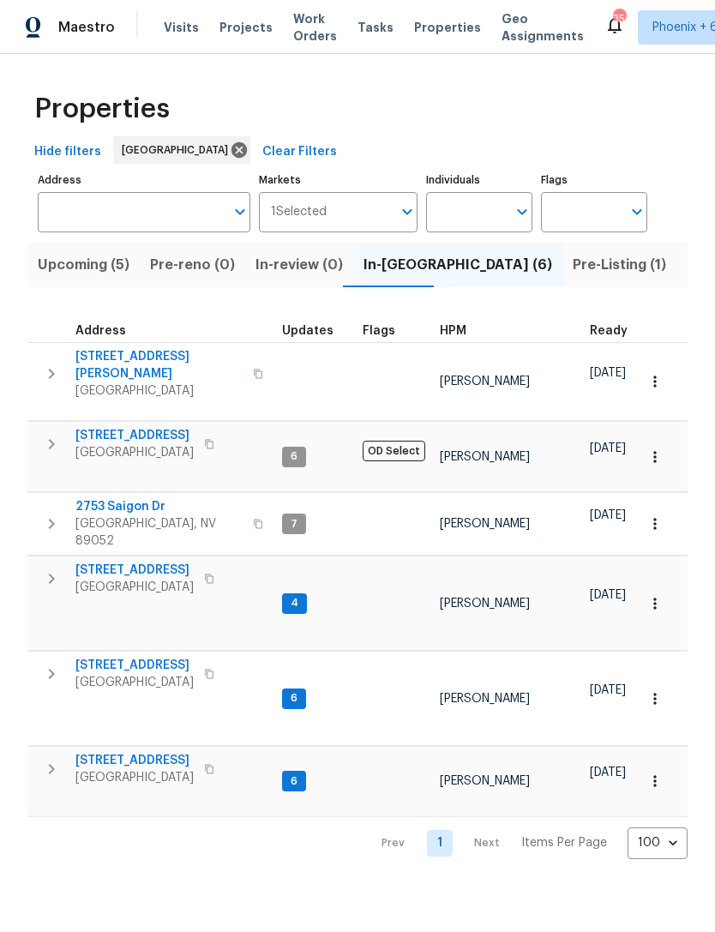
click at [90, 260] on span "Upcoming (5)" at bounding box center [84, 265] width 92 height 24
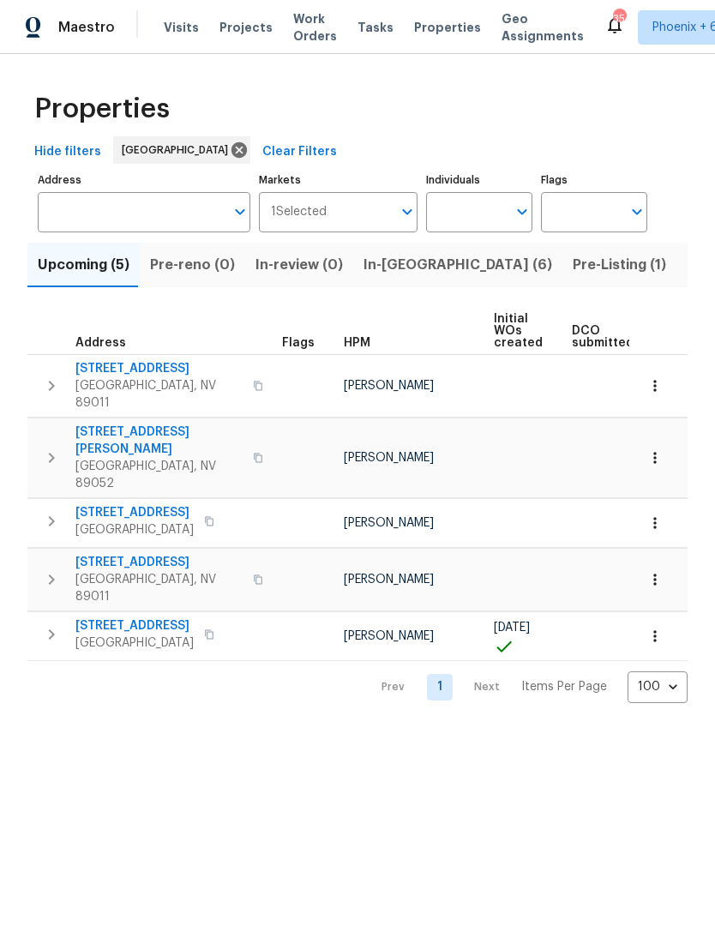
click at [486, 206] on input "Individuals" at bounding box center [466, 212] width 81 height 40
type input "[PERSON_NAME]"
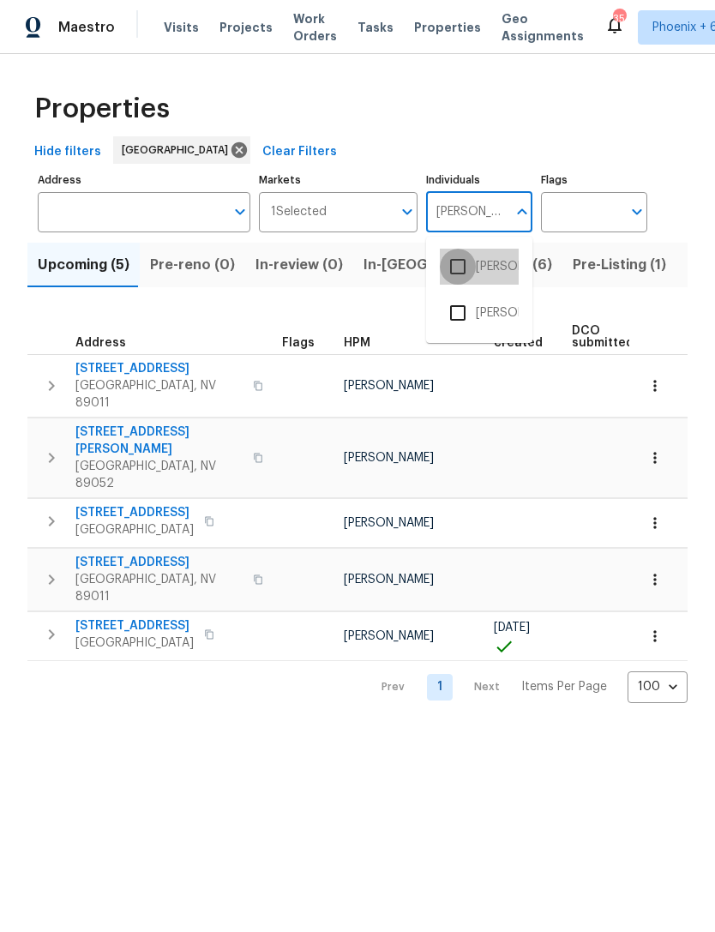
click at [473, 277] on input "checkbox" at bounding box center [458, 267] width 36 height 36
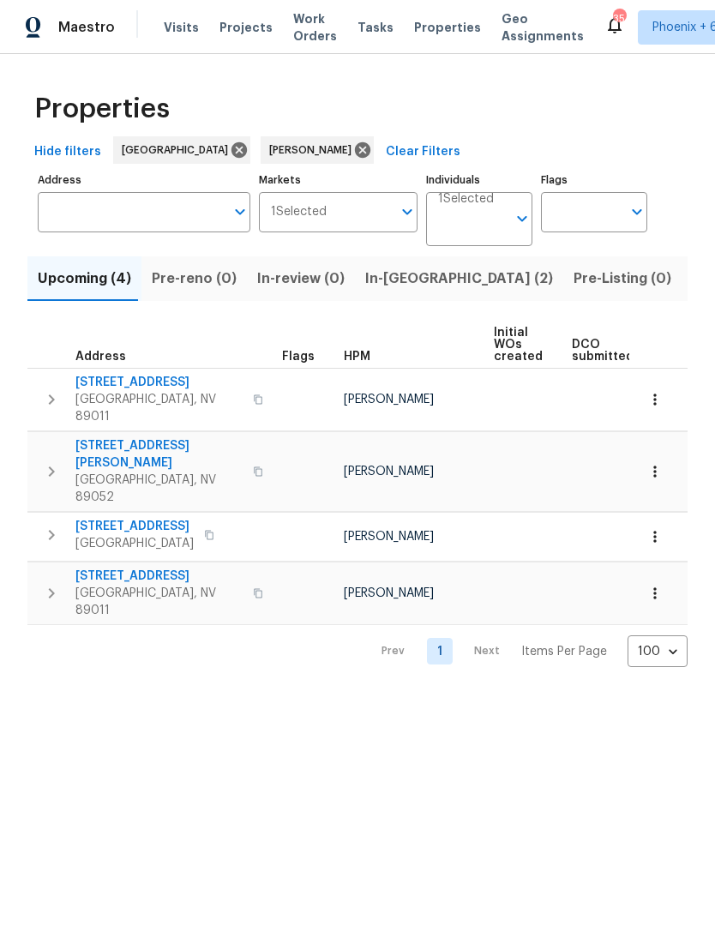
click at [400, 286] on span "In-[GEOGRAPHIC_DATA] (2)" at bounding box center [459, 279] width 188 height 24
